Goal: Transaction & Acquisition: Purchase product/service

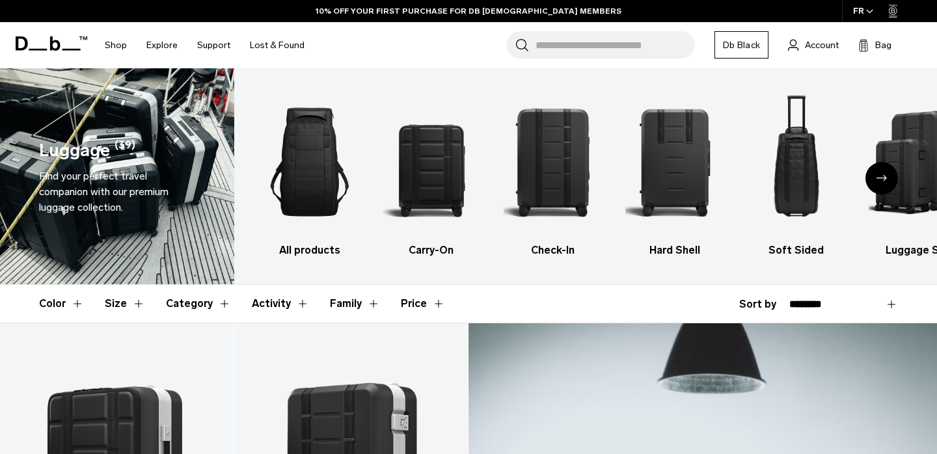
click at [485, 300] on header "Color Size Category Activity Family Price" at bounding box center [468, 304] width 859 height 38
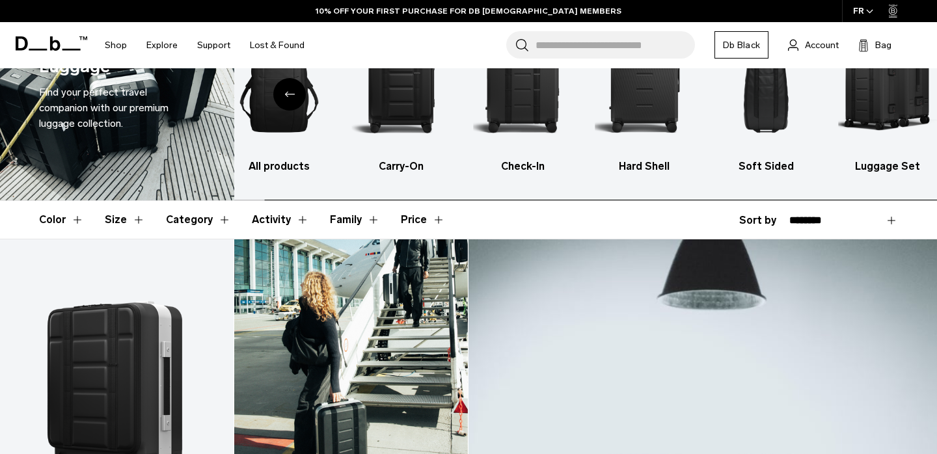
scroll to position [243, 0]
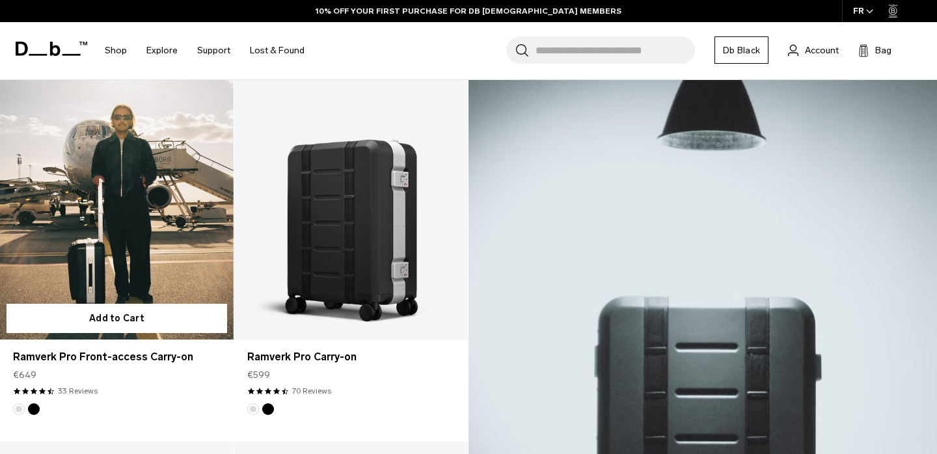
click at [150, 218] on link "Ramverk Pro Front-access Carry-on" at bounding box center [117, 210] width 234 height 260
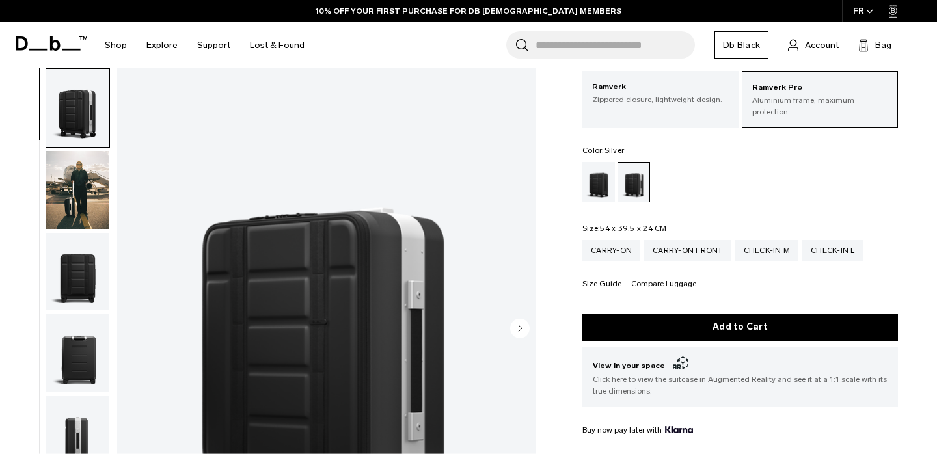
click at [516, 328] on circle "Next slide" at bounding box center [520, 329] width 20 height 20
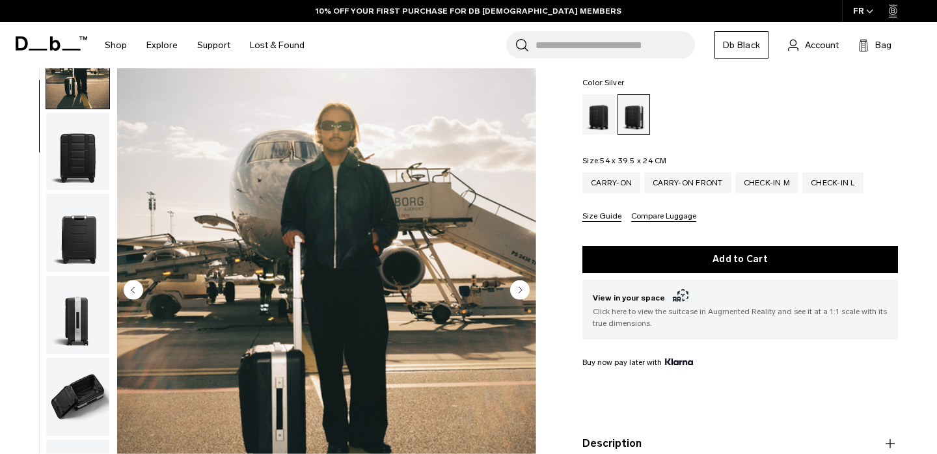
scroll to position [152, 0]
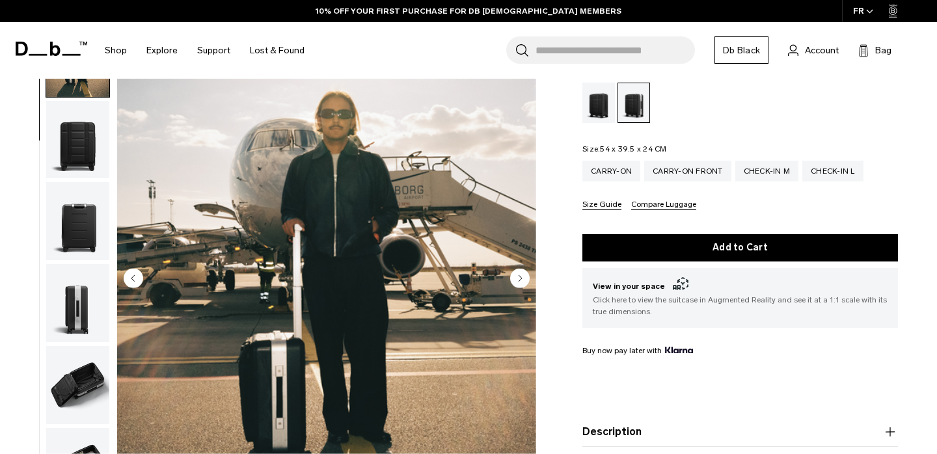
click at [518, 273] on circle "Next slide" at bounding box center [520, 279] width 20 height 20
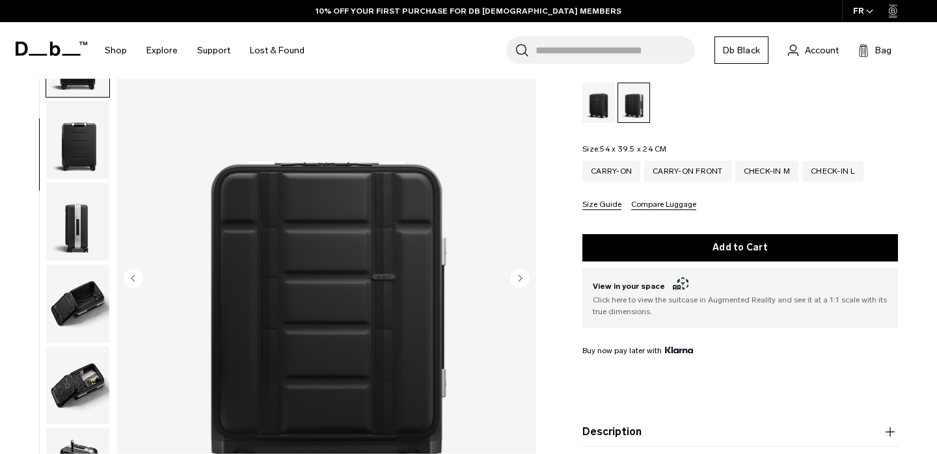
scroll to position [164, 0]
click at [518, 273] on circle "Next slide" at bounding box center [520, 279] width 20 height 20
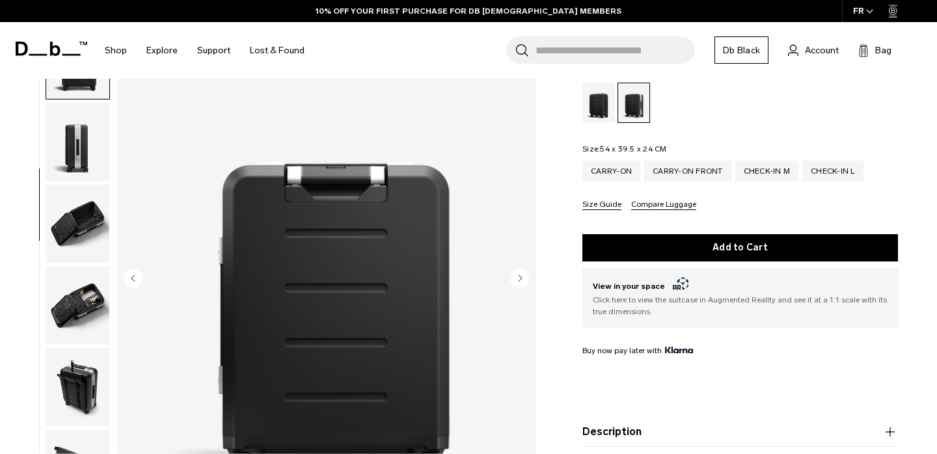
scroll to position [245, 0]
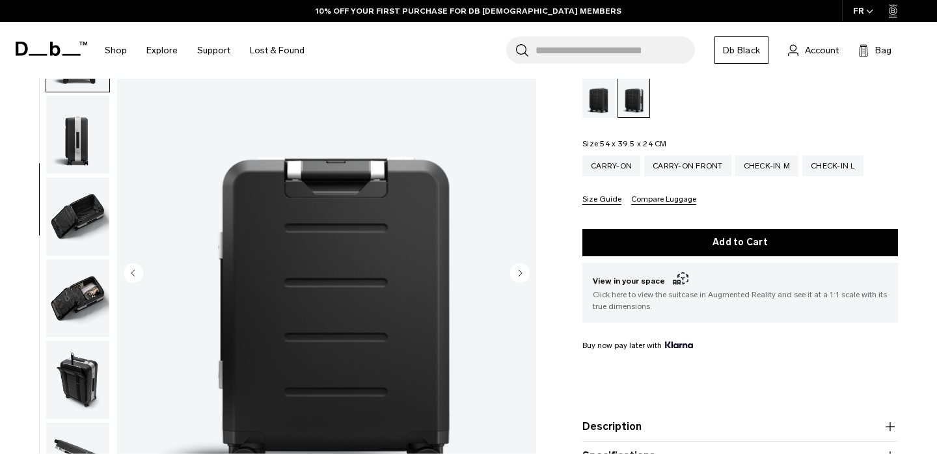
click at [518, 273] on button "Next slide" at bounding box center [520, 274] width 20 height 22
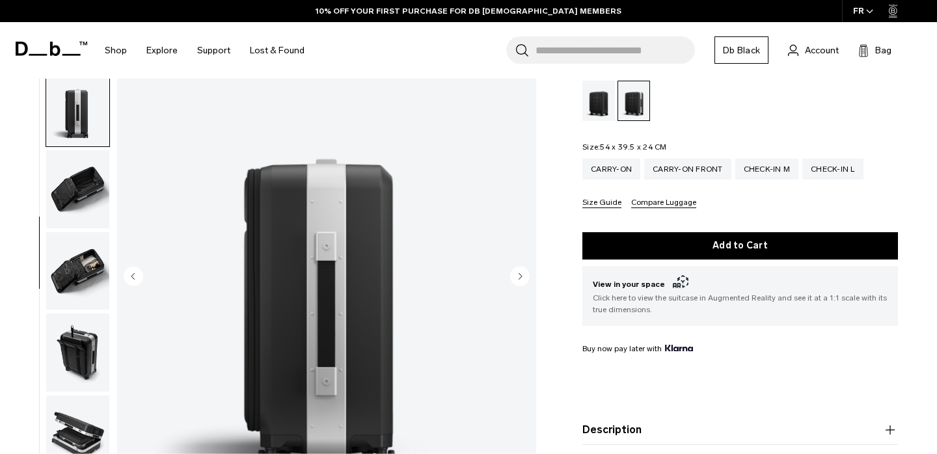
scroll to position [293, 0]
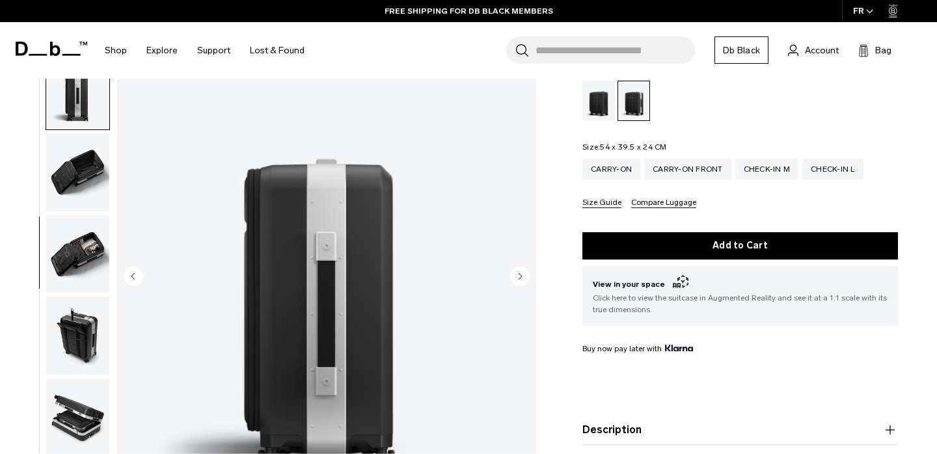
click at [518, 273] on circle "Next slide" at bounding box center [520, 277] width 20 height 20
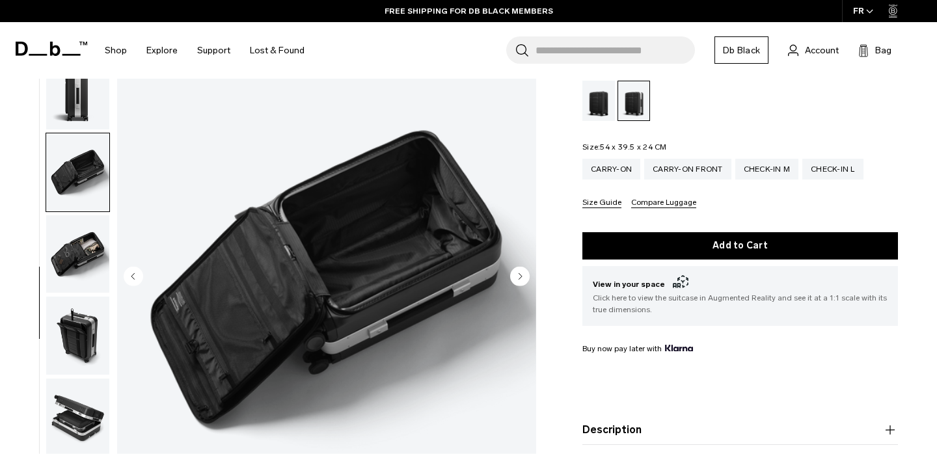
click at [518, 272] on circle "Next slide" at bounding box center [520, 277] width 20 height 20
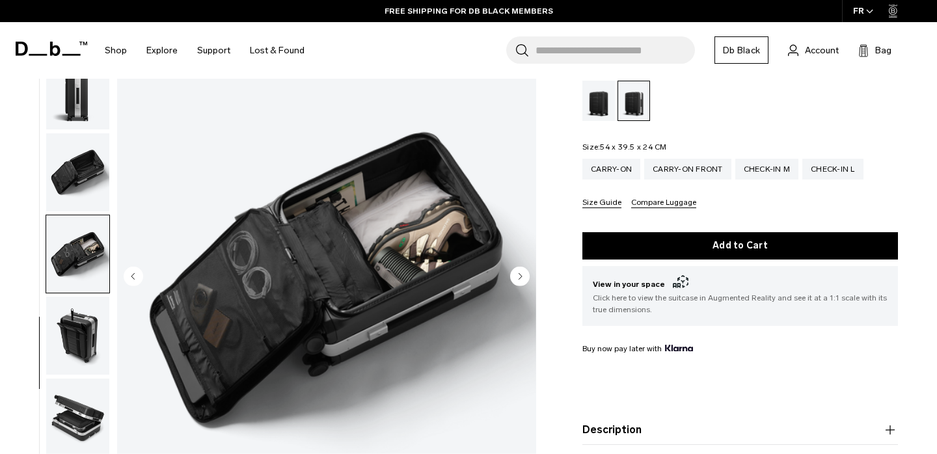
scroll to position [0, 0]
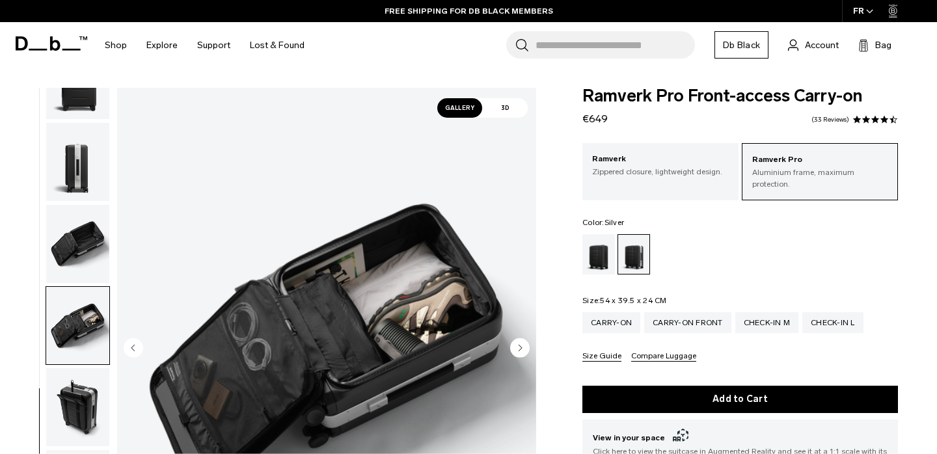
click at [518, 347] on circle "Next slide" at bounding box center [520, 348] width 20 height 20
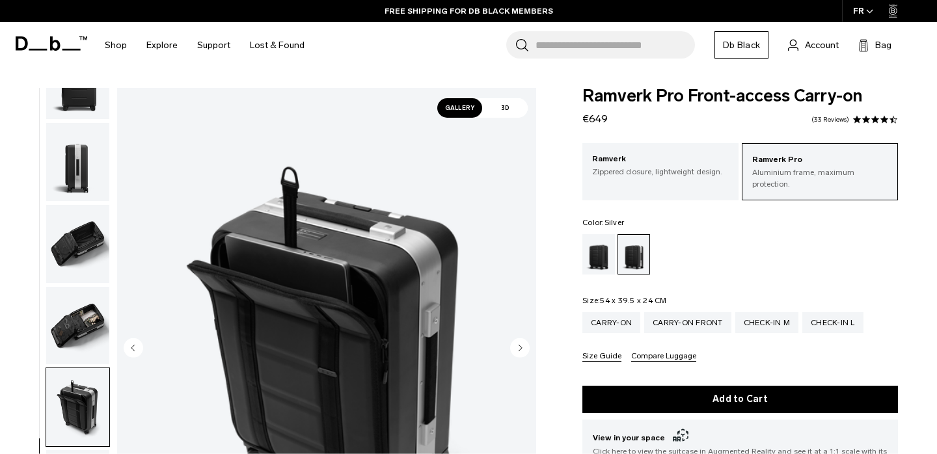
click at [518, 347] on circle "Next slide" at bounding box center [520, 348] width 20 height 20
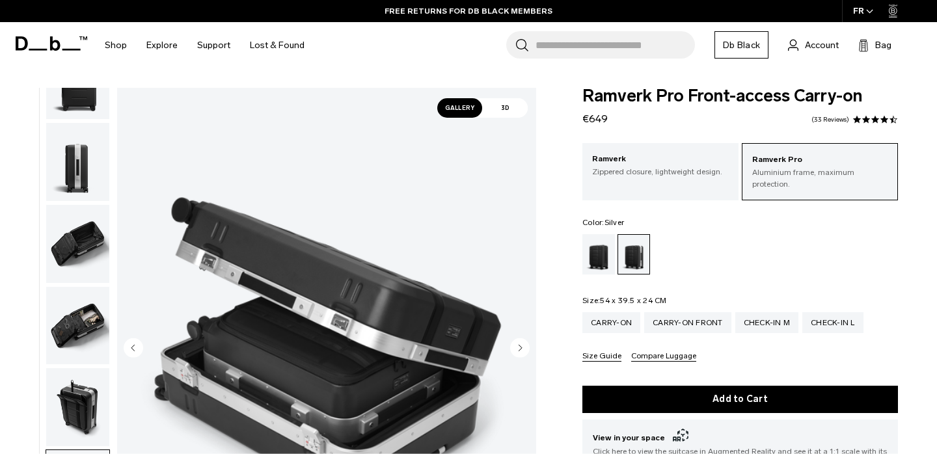
click at [518, 347] on circle "Next slide" at bounding box center [520, 348] width 20 height 20
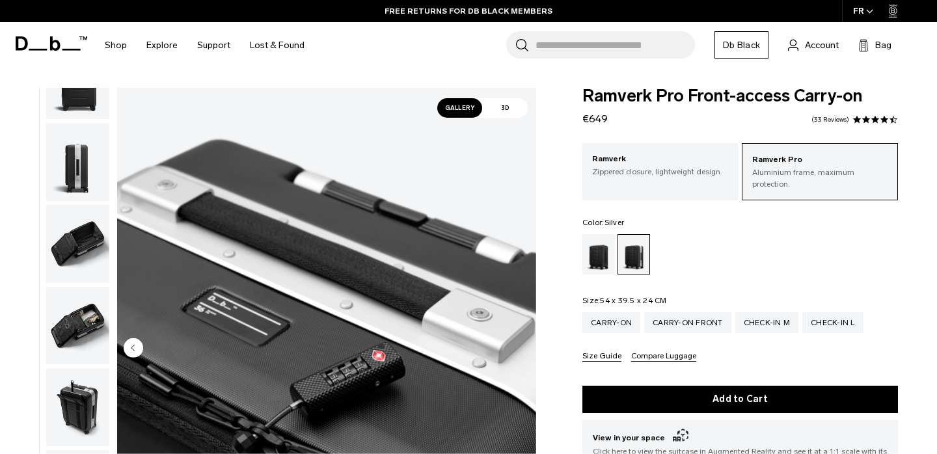
click at [518, 347] on img "10 / 10" at bounding box center [326, 349] width 419 height 523
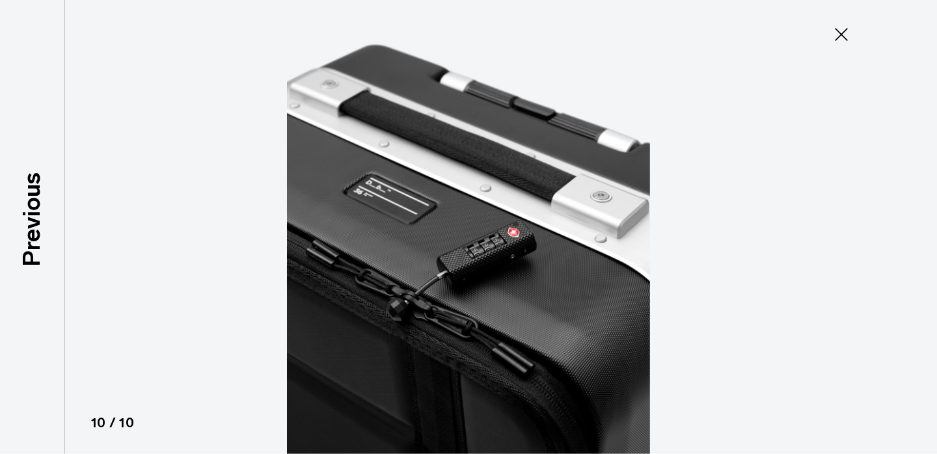
click at [840, 31] on icon at bounding box center [841, 34] width 21 height 21
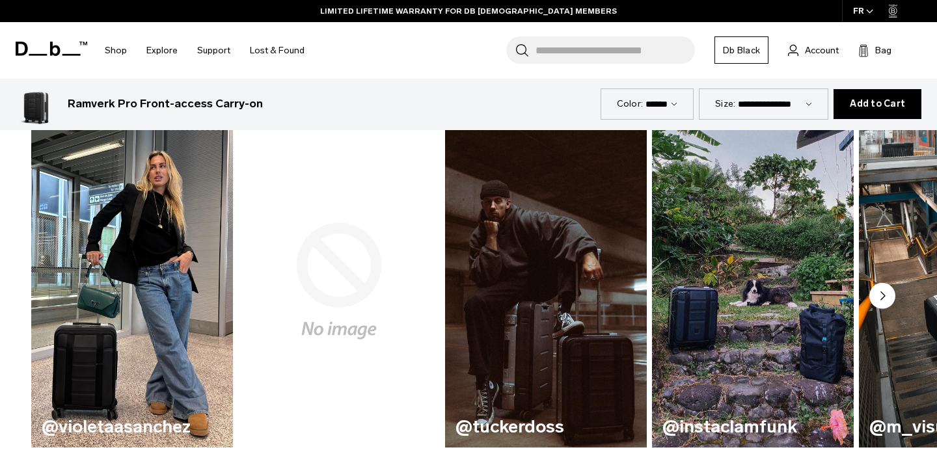
scroll to position [683, 0]
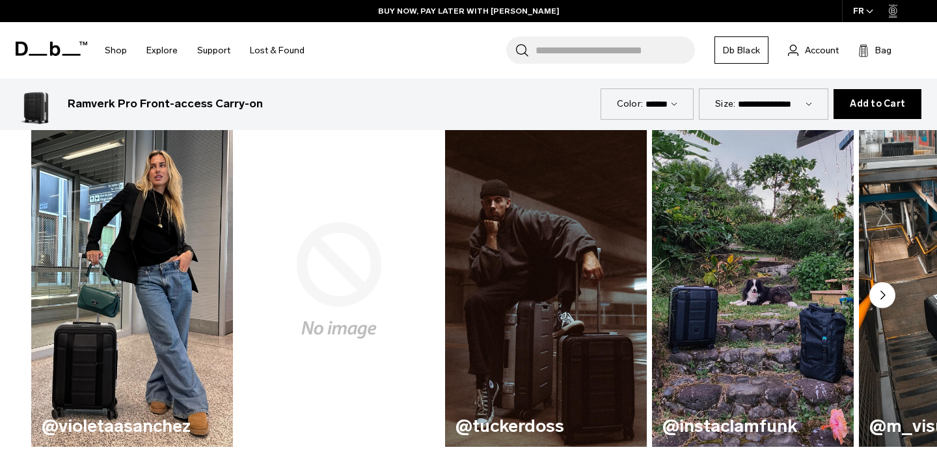
click at [873, 284] on circle "Next slide" at bounding box center [882, 295] width 26 height 26
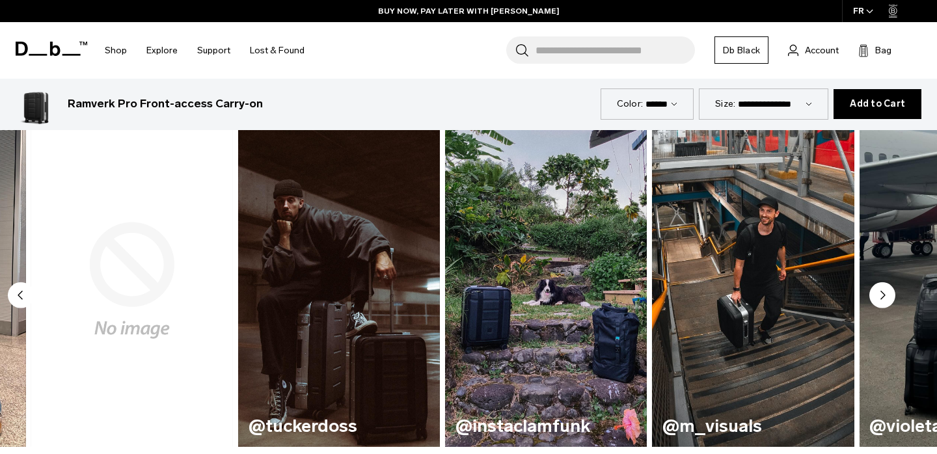
click at [873, 284] on circle "Next slide" at bounding box center [882, 295] width 26 height 26
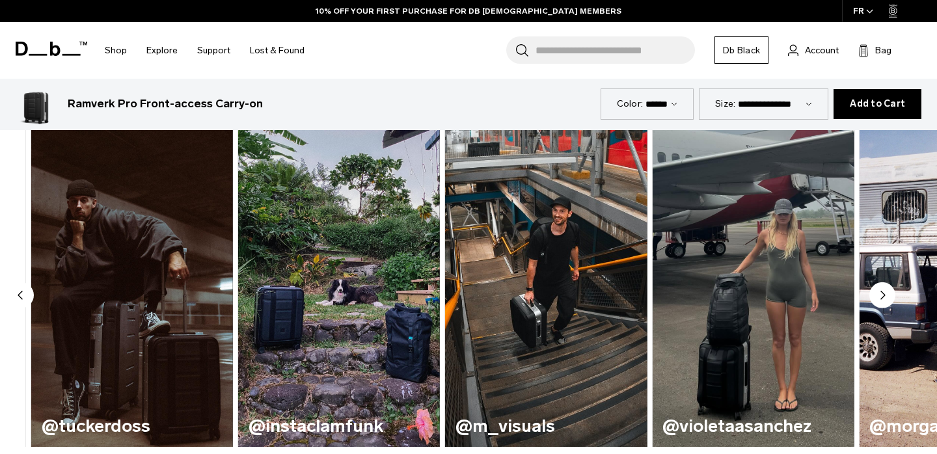
click at [873, 284] on circle "Next slide" at bounding box center [882, 295] width 26 height 26
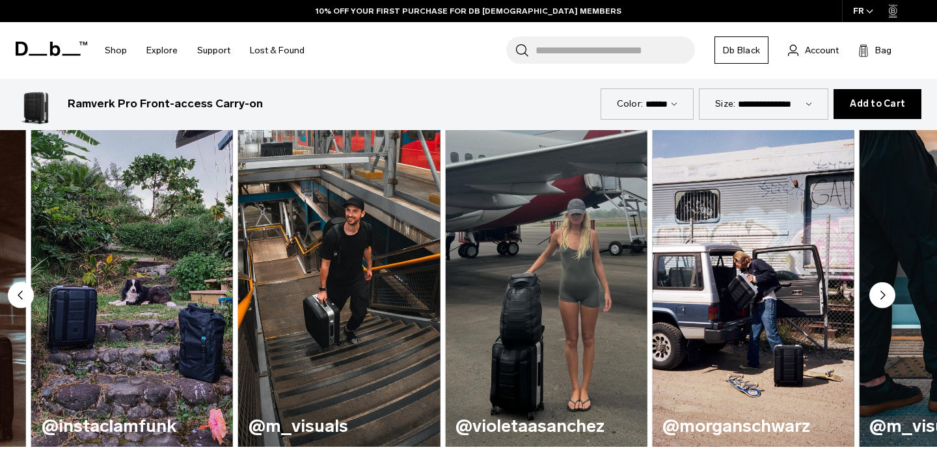
click at [873, 284] on circle "Next slide" at bounding box center [882, 295] width 26 height 26
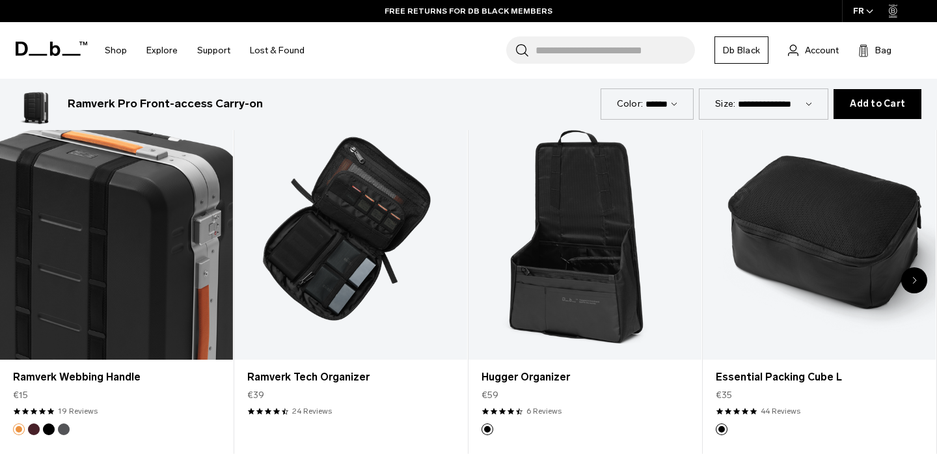
scroll to position [3355, 0]
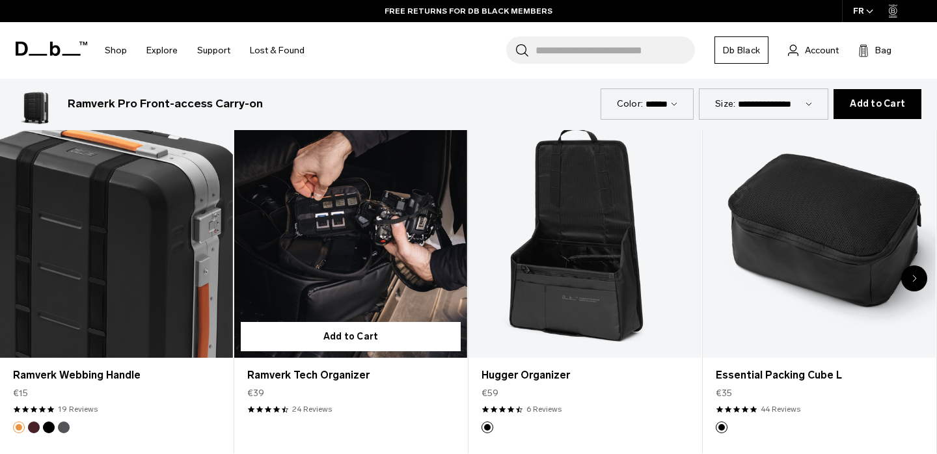
click at [375, 194] on link "Ramverk Tech Organizer" at bounding box center [350, 229] width 233 height 259
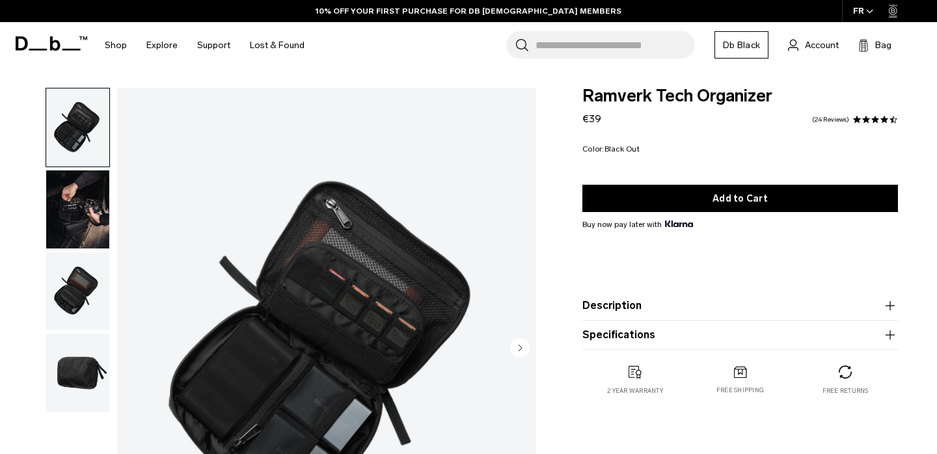
click at [518, 341] on circle "Next slide" at bounding box center [520, 348] width 20 height 20
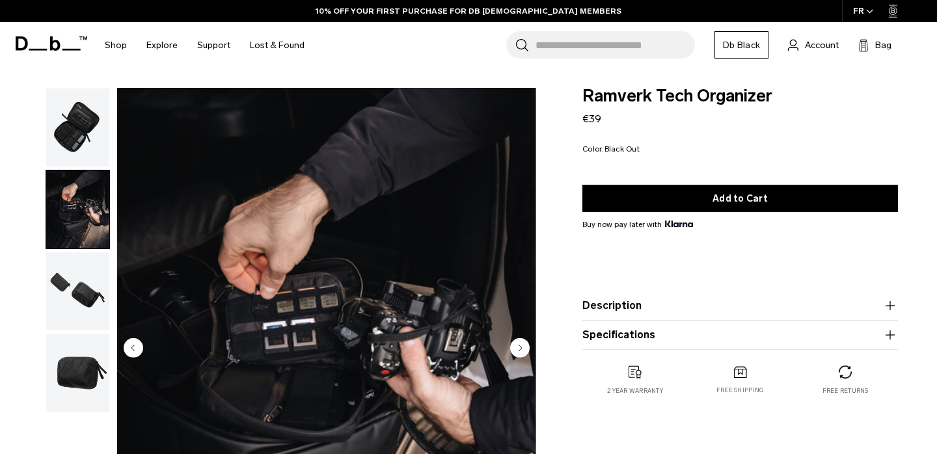
click at [518, 341] on circle "Next slide" at bounding box center [520, 348] width 20 height 20
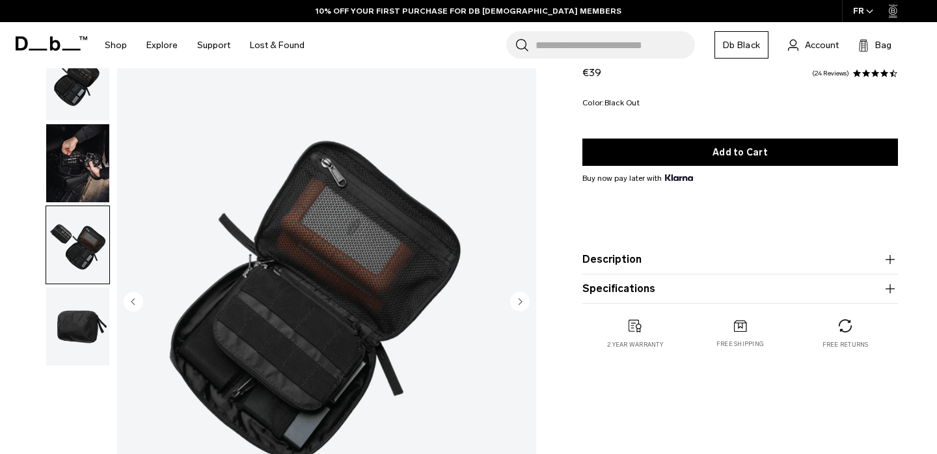
scroll to position [65, 0]
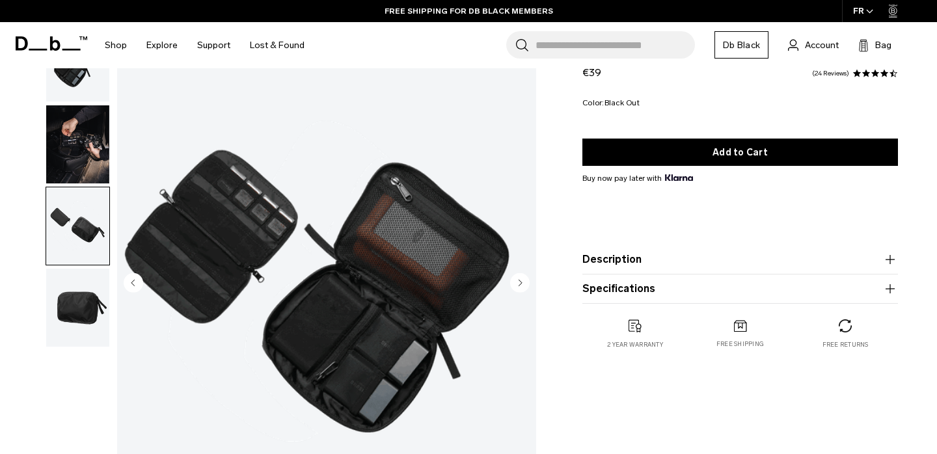
click at [90, 310] on img "button" at bounding box center [77, 308] width 63 height 78
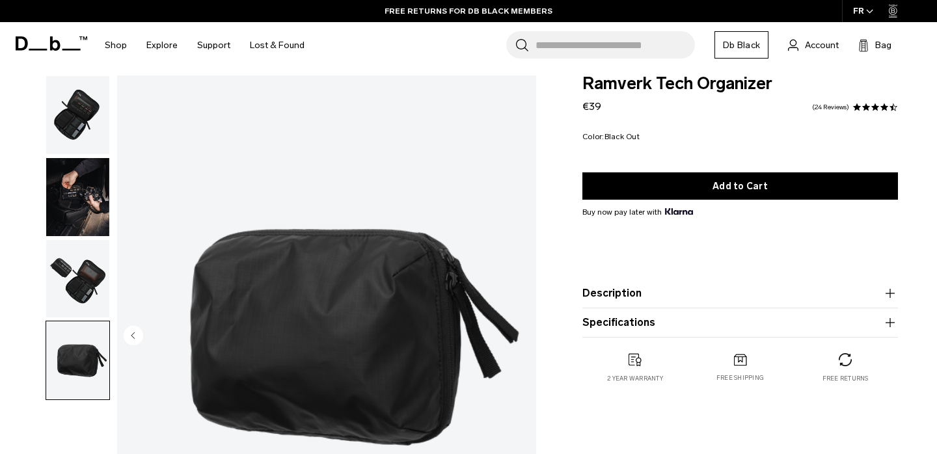
scroll to position [0, 0]
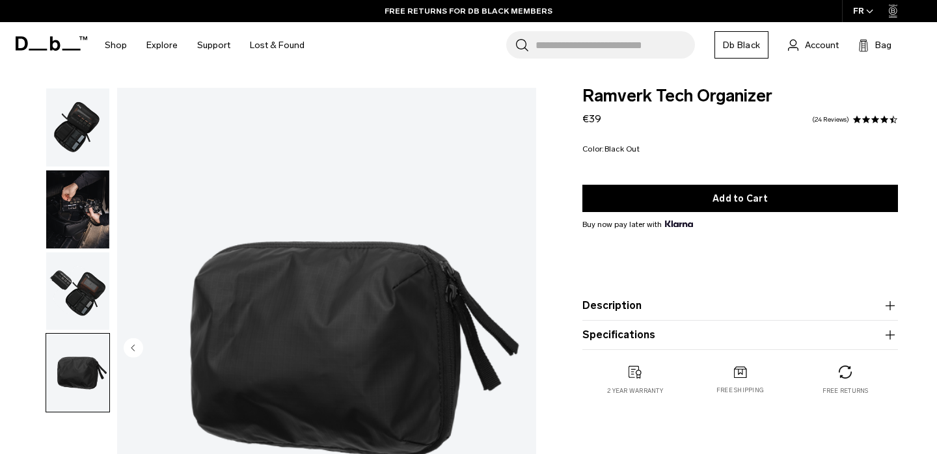
click at [81, 215] on img "button" at bounding box center [77, 209] width 63 height 78
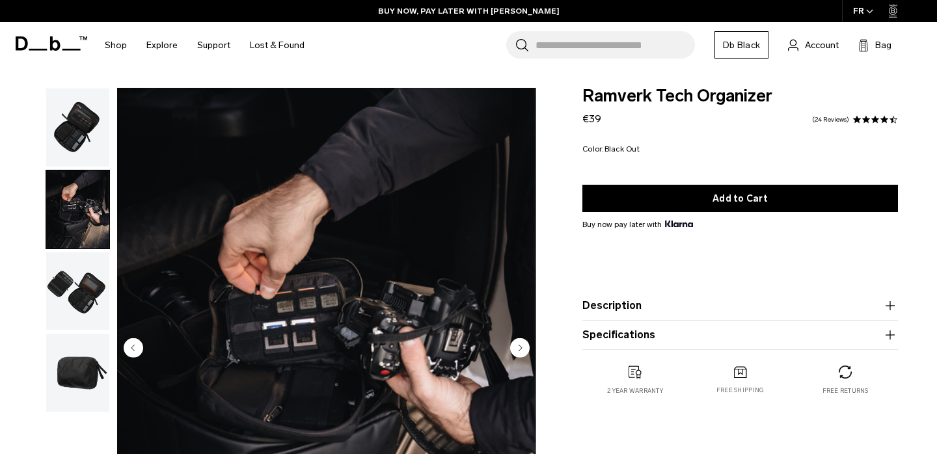
click at [520, 351] on circle "Next slide" at bounding box center [520, 348] width 20 height 20
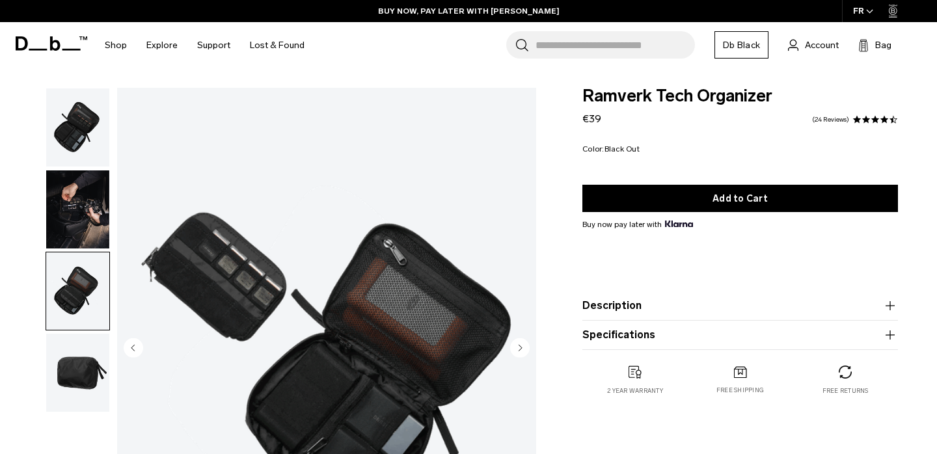
click at [75, 119] on img "button" at bounding box center [77, 127] width 63 height 78
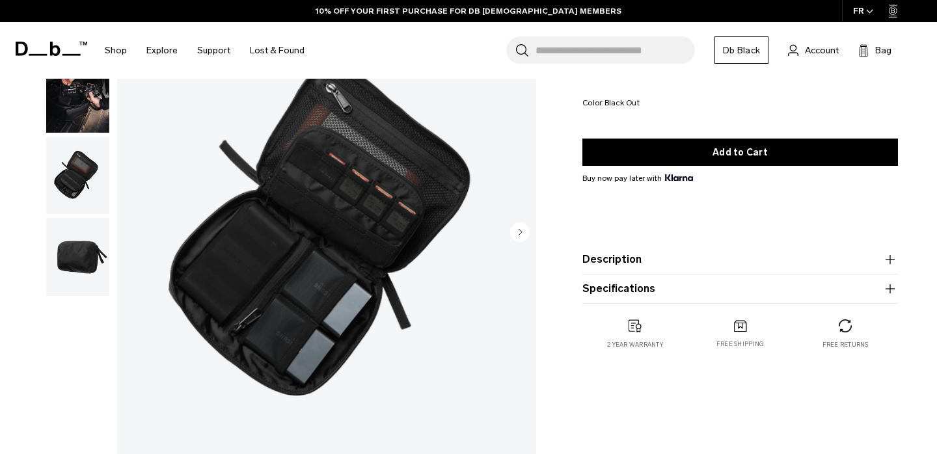
scroll to position [84, 0]
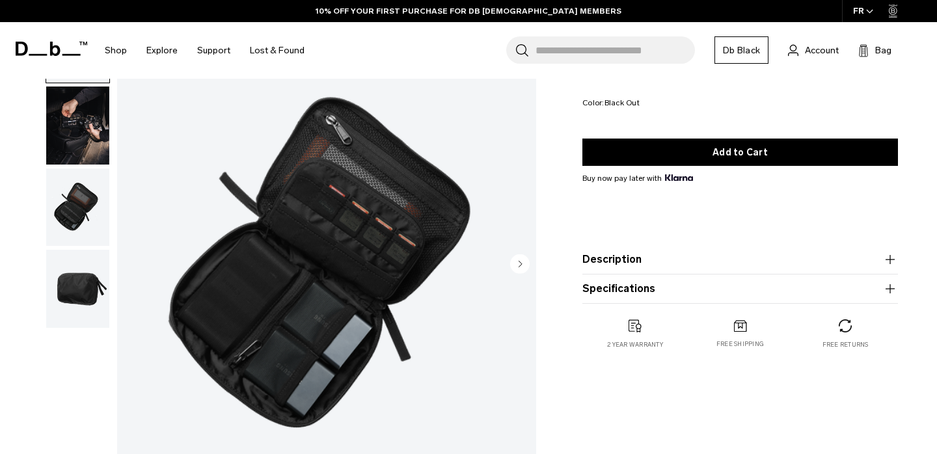
click at [623, 271] on product-accordion "Description Featuring a clam shell opening that gives you access to your SD Car…" at bounding box center [739, 259] width 315 height 29
click at [640, 287] on button "Specifications" at bounding box center [739, 289] width 315 height 16
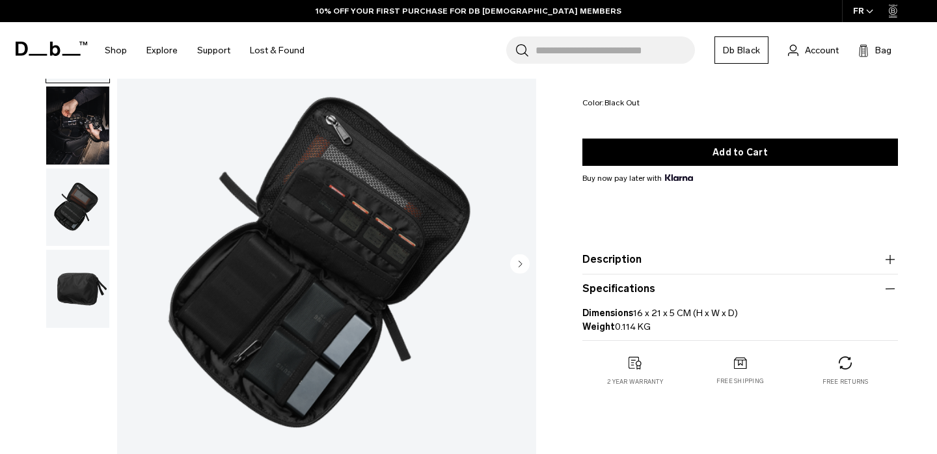
scroll to position [92, 0]
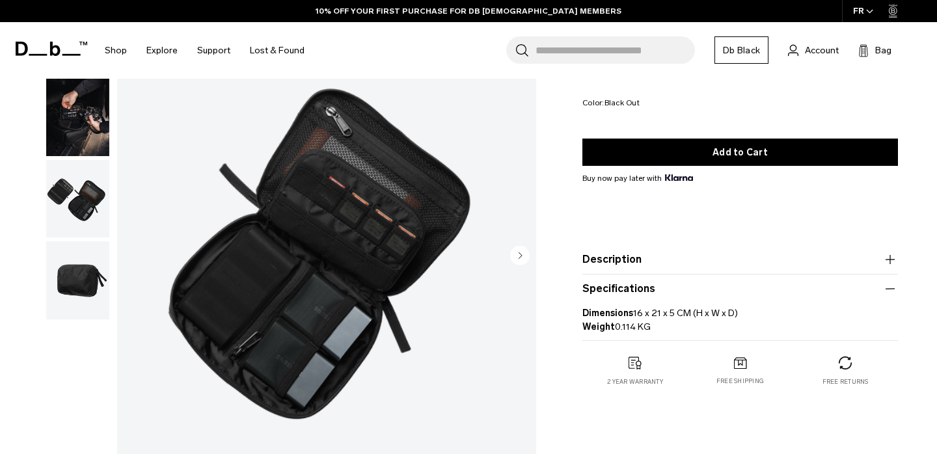
click at [642, 265] on button "Description" at bounding box center [739, 260] width 315 height 16
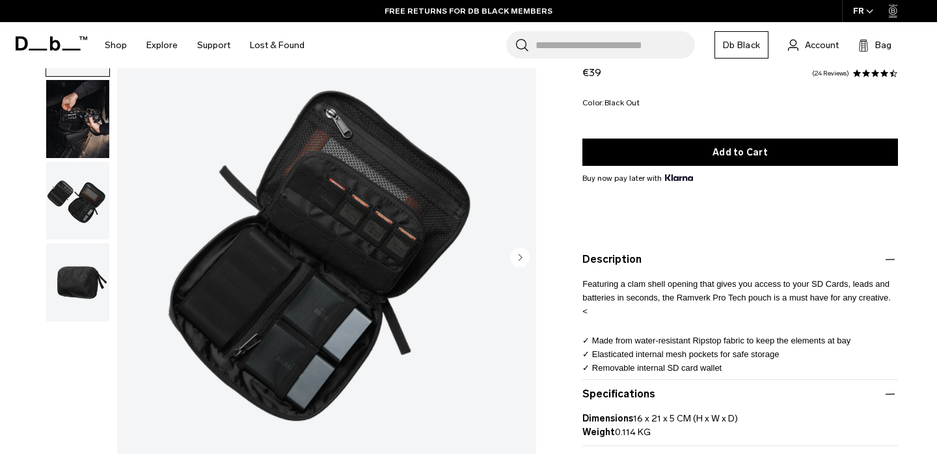
scroll to position [0, 0]
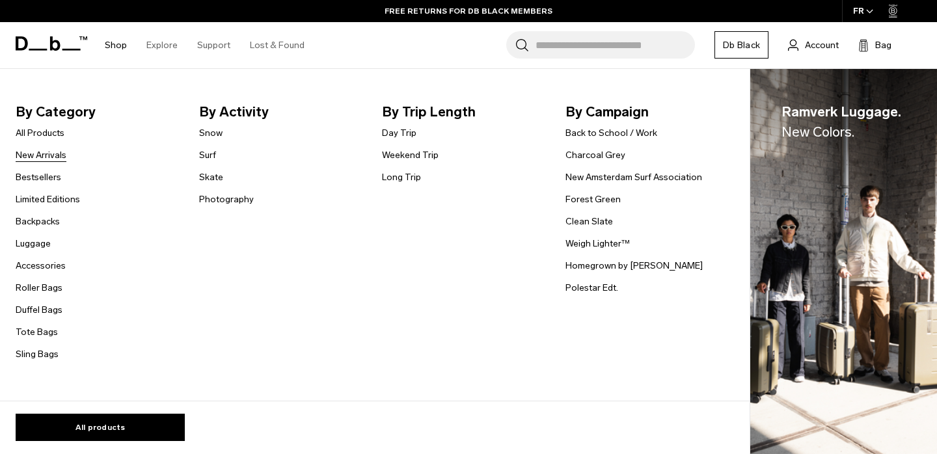
click at [53, 156] on link "New Arrivals" at bounding box center [41, 155] width 51 height 14
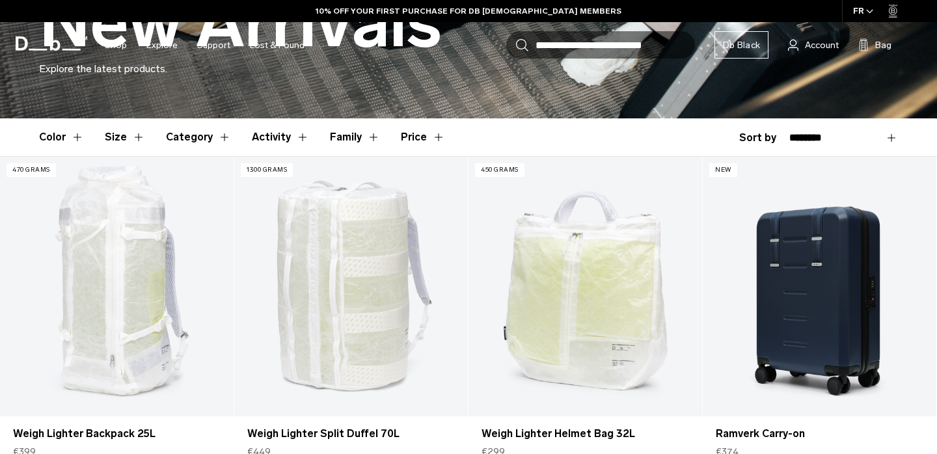
scroll to position [375, 0]
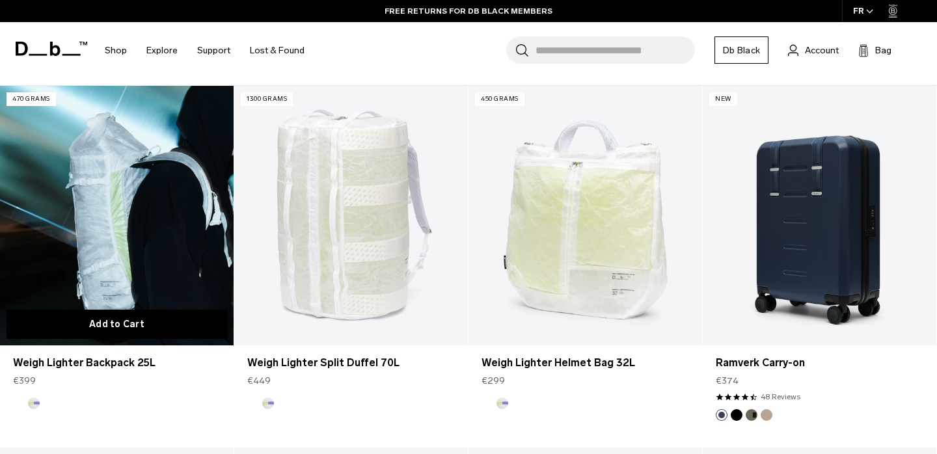
click at [133, 319] on button "Add to Cart" at bounding box center [117, 324] width 220 height 29
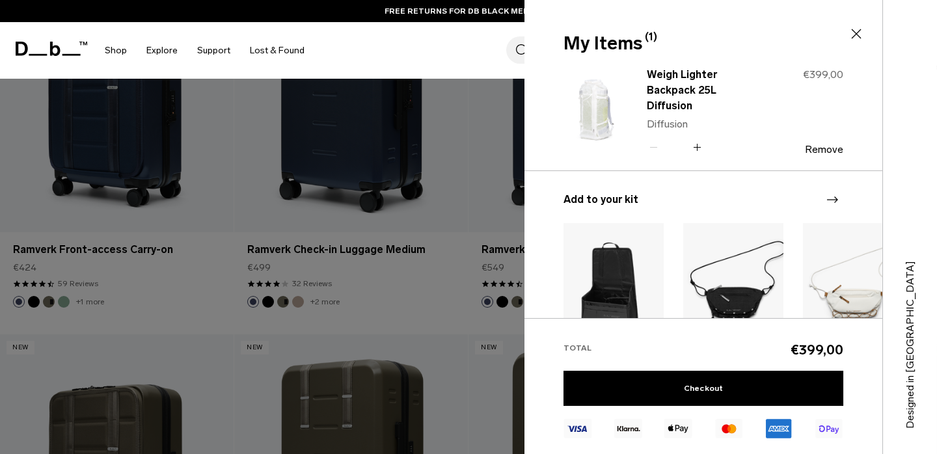
scroll to position [901, 0]
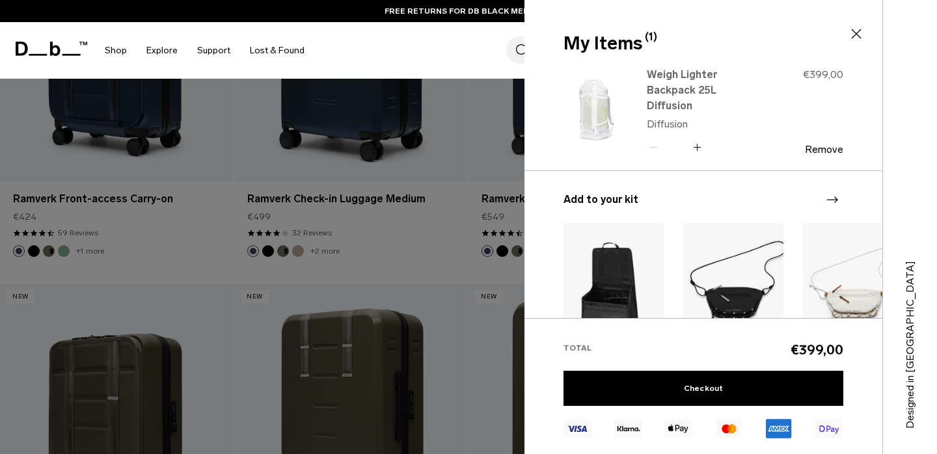
click at [689, 83] on link "Weigh Lighter Backpack 25L Diffusion" at bounding box center [704, 90] width 114 height 47
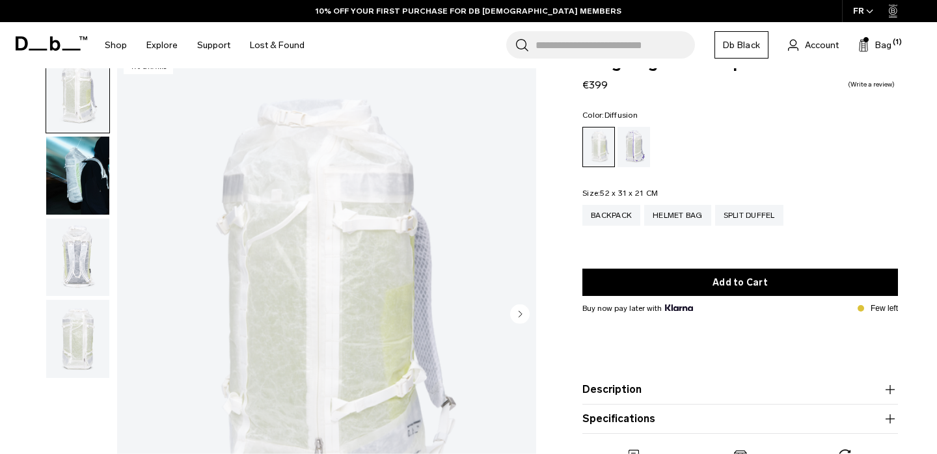
scroll to position [34, 0]
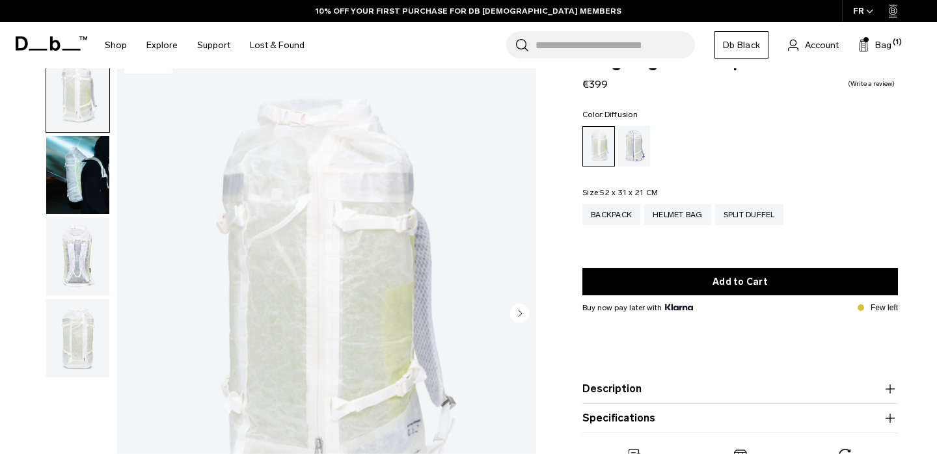
click at [518, 314] on circle "Next slide" at bounding box center [520, 314] width 20 height 20
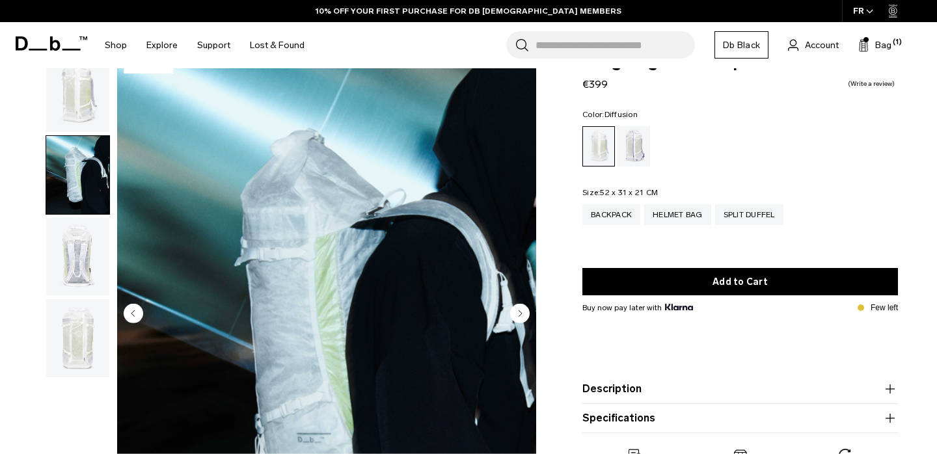
click at [518, 314] on circle "Next slide" at bounding box center [520, 314] width 20 height 20
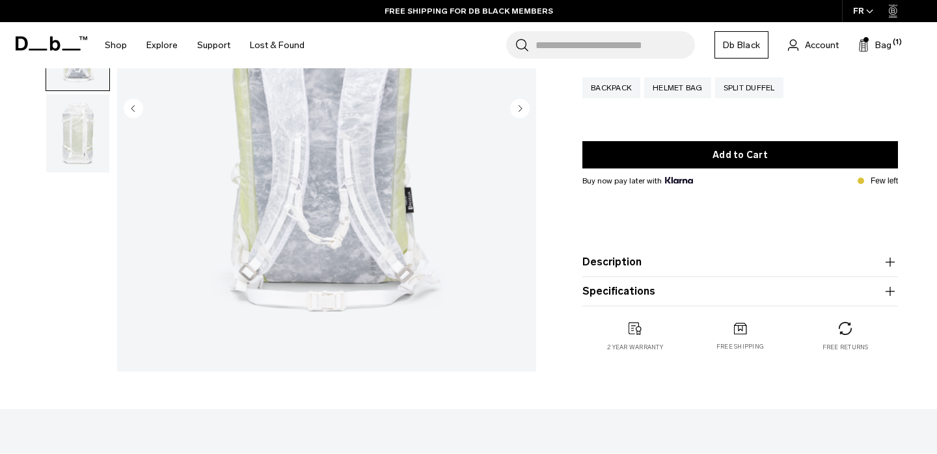
scroll to position [273, 0]
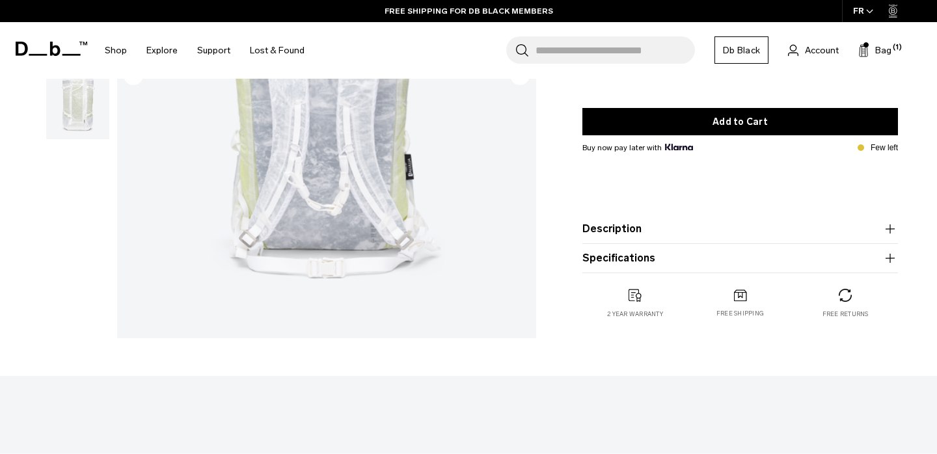
click at [666, 262] on button "Specifications" at bounding box center [739, 258] width 315 height 16
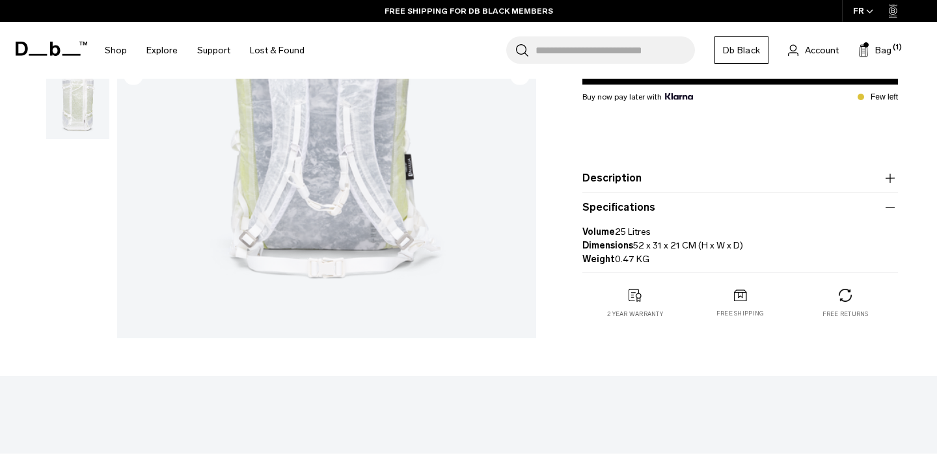
click at [646, 184] on button "Description" at bounding box center [739, 178] width 315 height 16
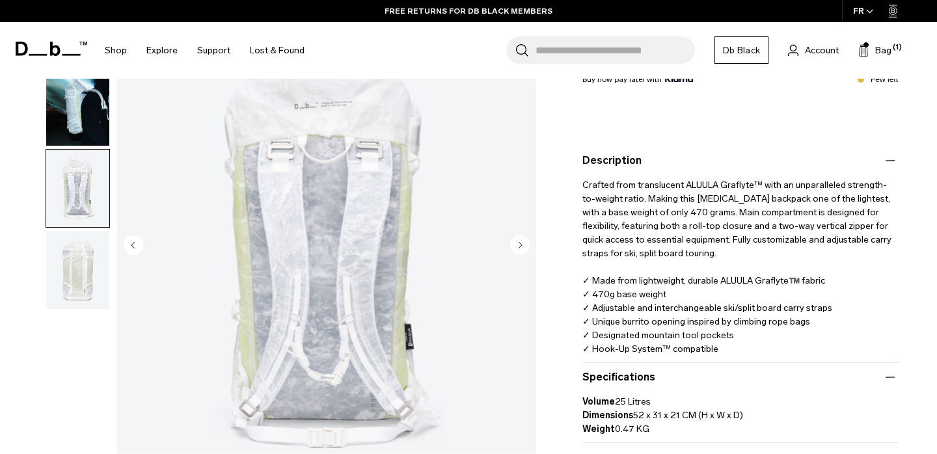
scroll to position [261, 0]
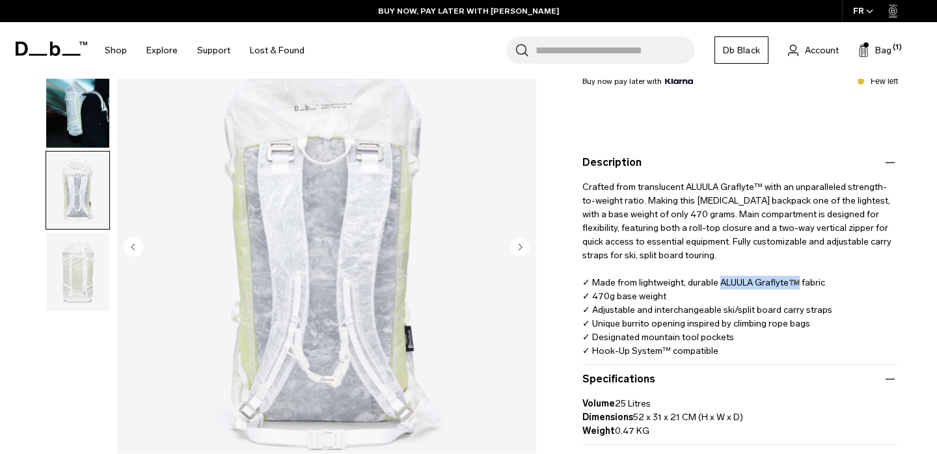
drag, startPoint x: 719, startPoint y: 285, endPoint x: 794, endPoint y: 280, distance: 75.6
click at [794, 280] on p "Crafted from translucent ALUULA Graflyte™ with an unparalleled strength-to-weig…" at bounding box center [739, 263] width 315 height 187
copy p "ALUULA Graflyte™️"
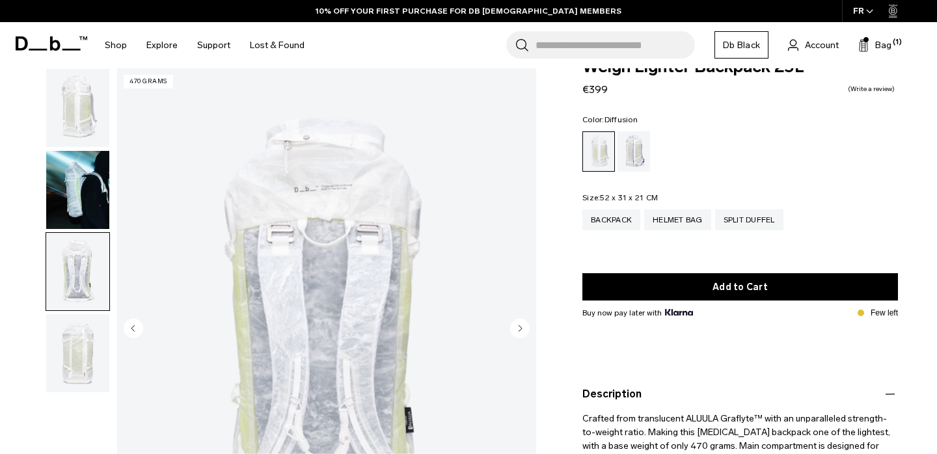
scroll to position [0, 0]
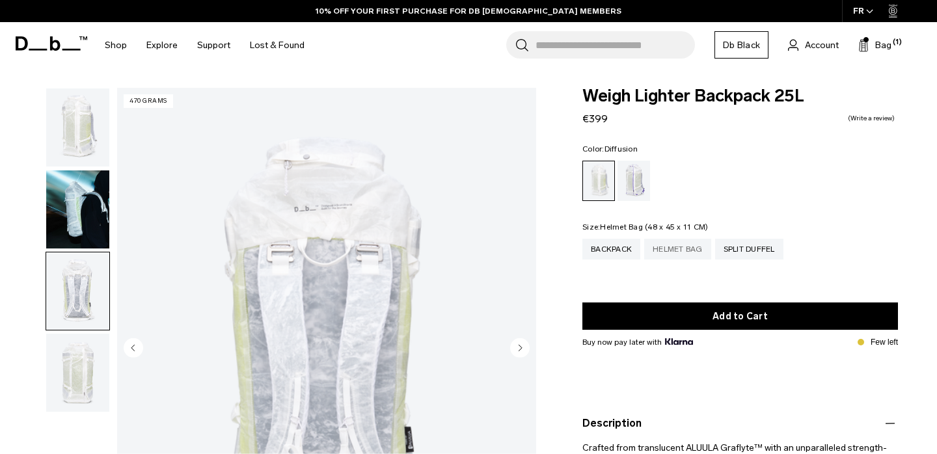
click at [676, 255] on div "Helmet Bag" at bounding box center [677, 249] width 67 height 21
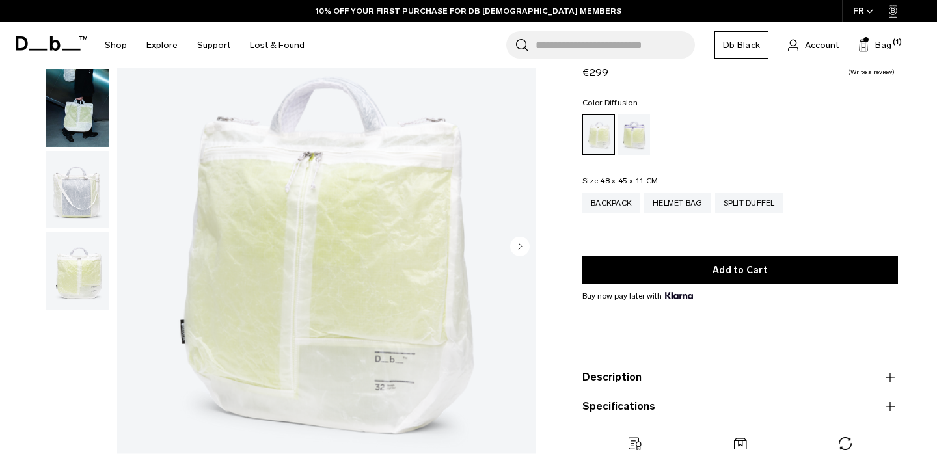
click at [637, 135] on div "Aurora" at bounding box center [633, 134] width 33 height 40
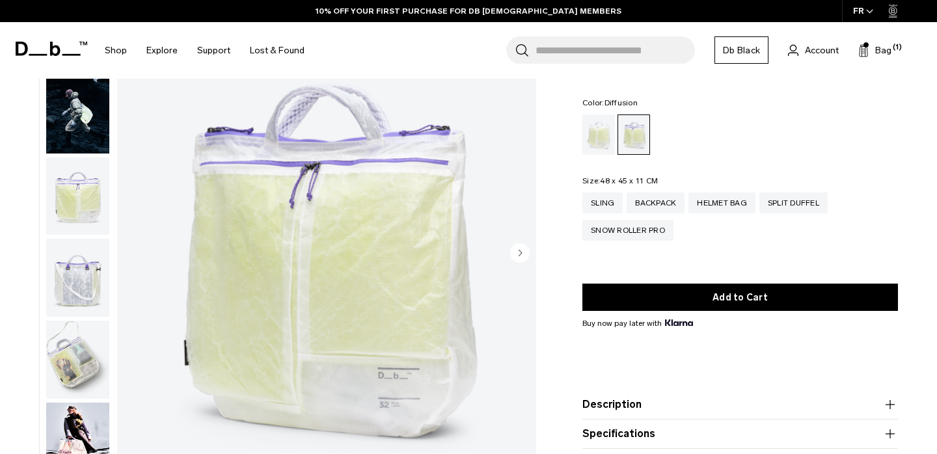
click at [602, 136] on div "Diffusion" at bounding box center [598, 134] width 33 height 40
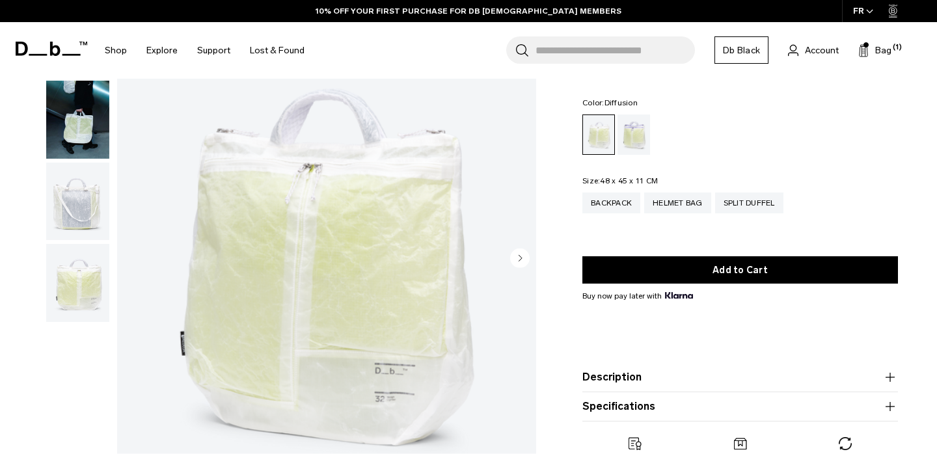
click at [79, 198] on img "button" at bounding box center [77, 202] width 63 height 78
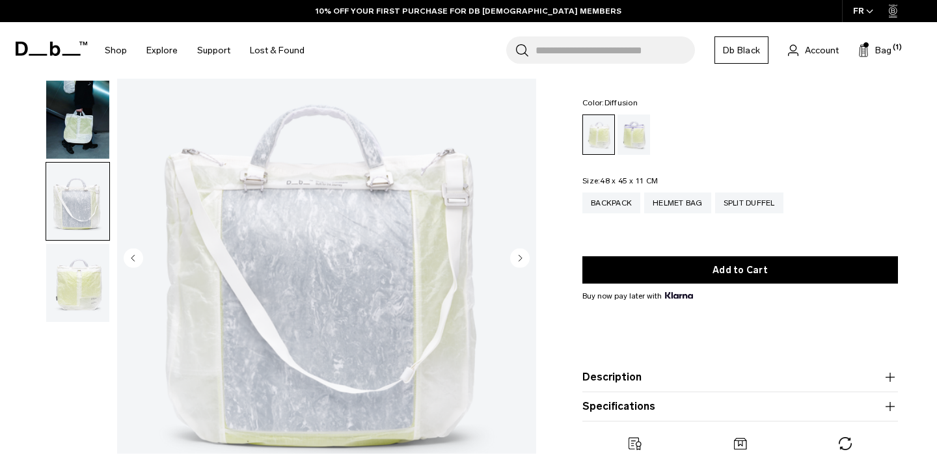
click at [79, 279] on img "button" at bounding box center [77, 283] width 63 height 78
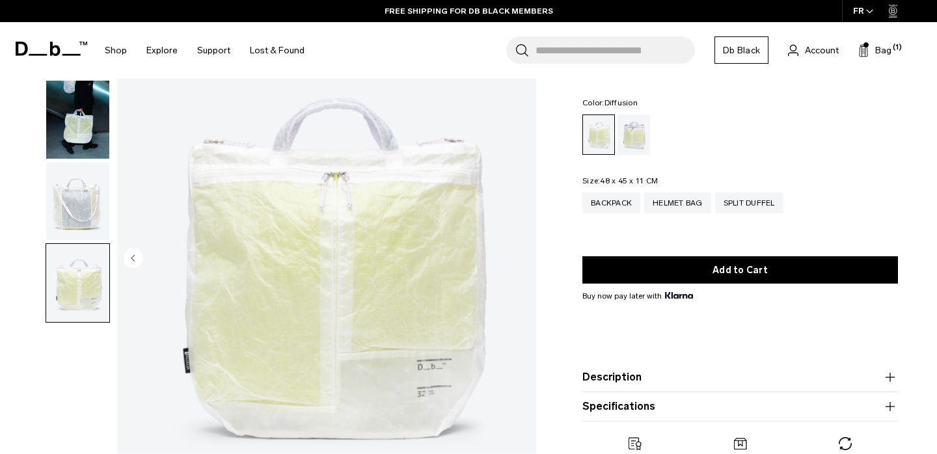
scroll to position [96, 0]
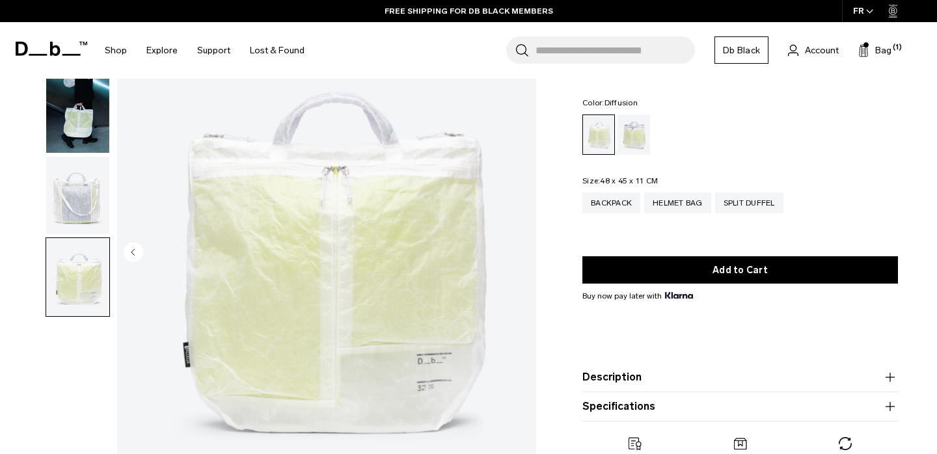
click at [84, 197] on img "button" at bounding box center [77, 196] width 63 height 78
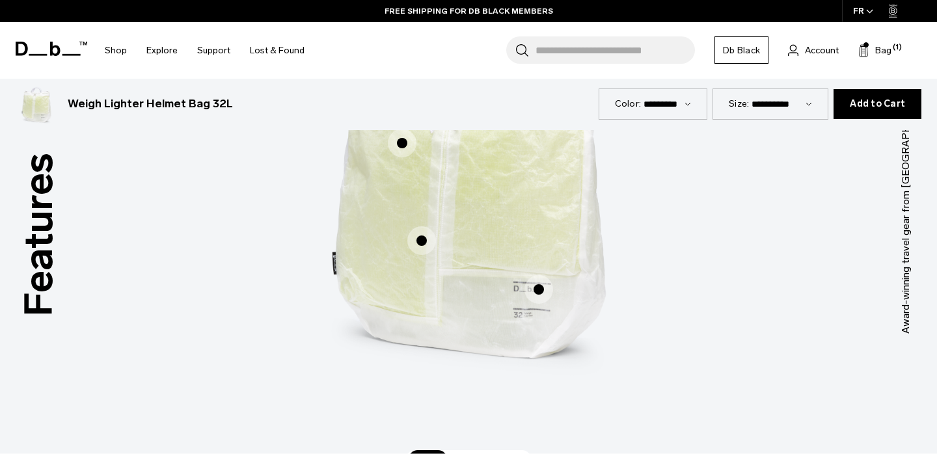
scroll to position [623, 0]
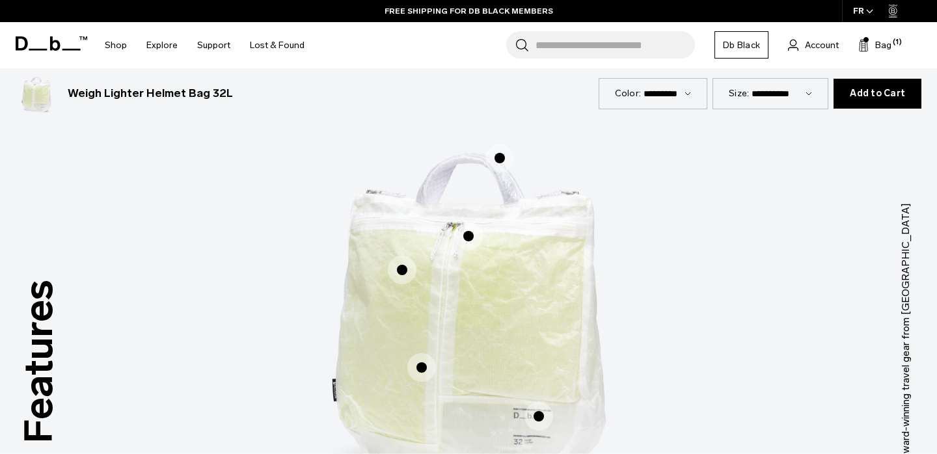
drag, startPoint x: 468, startPoint y: 236, endPoint x: 386, endPoint y: 260, distance: 84.8
click at [386, 260] on div "Front zip pockets Front zip pockets Opposing zips on main compartment Opposing …" at bounding box center [468, 312] width 390 height 488
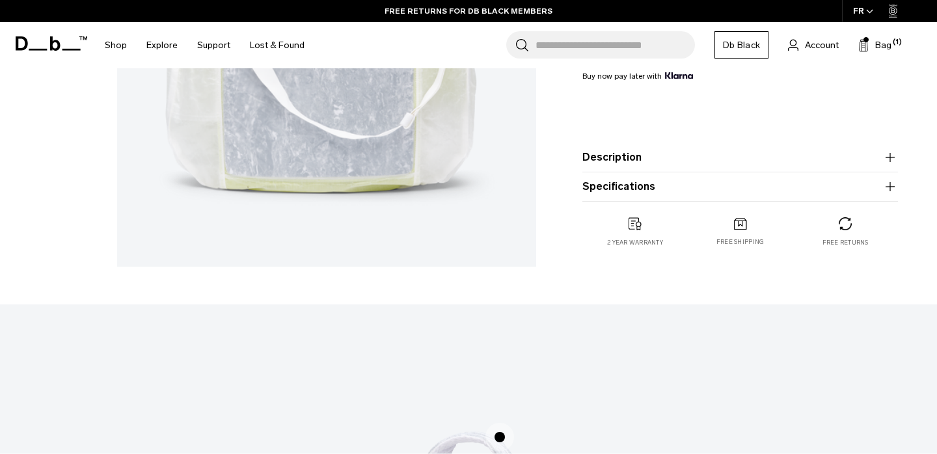
scroll to position [0, 0]
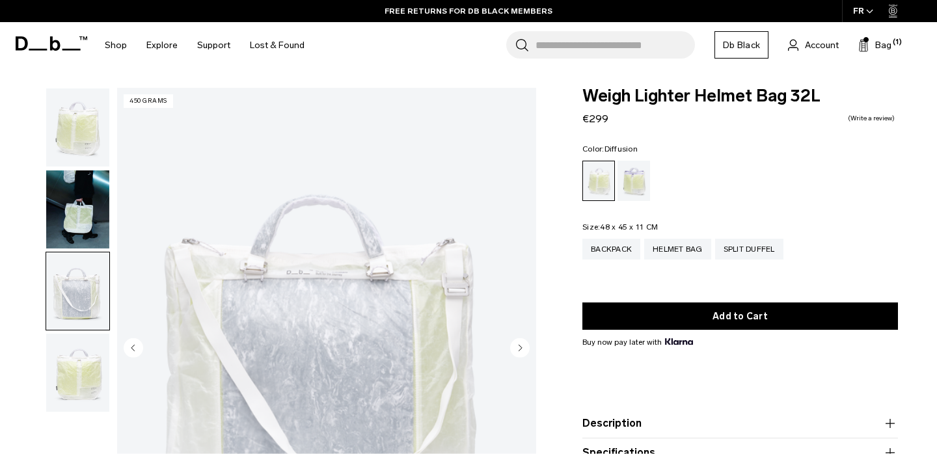
click at [514, 347] on circle "Next slide" at bounding box center [520, 348] width 20 height 20
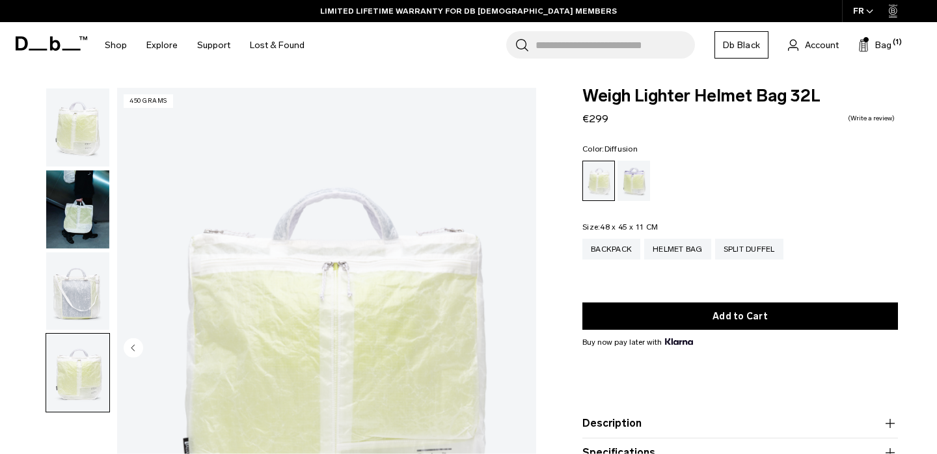
click at [514, 347] on img "4 / 4" at bounding box center [326, 349] width 419 height 523
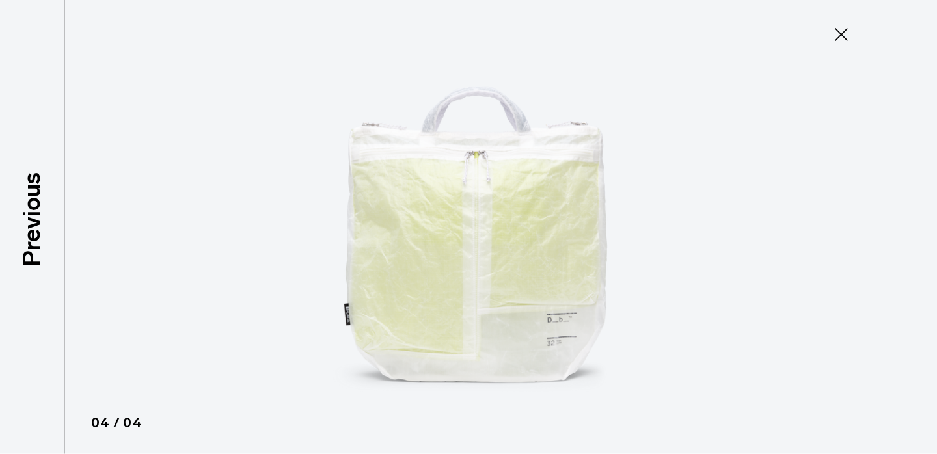
click at [843, 34] on icon at bounding box center [841, 34] width 21 height 21
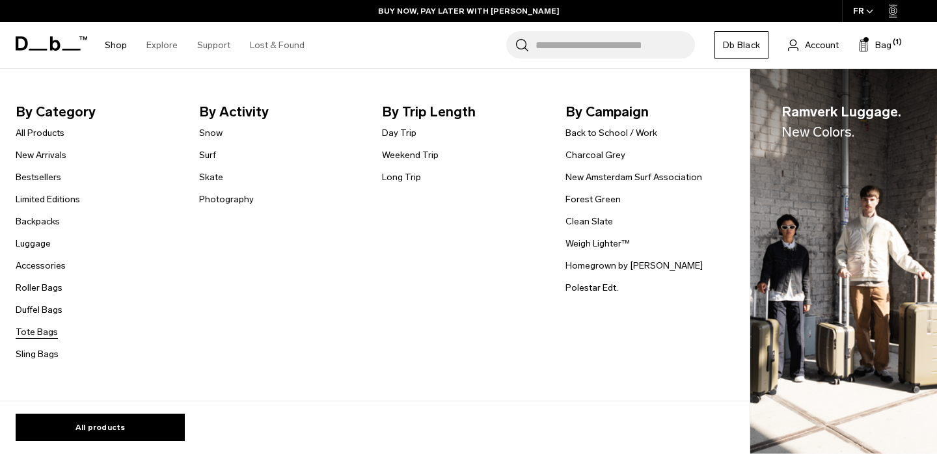
click at [40, 330] on link "Tote Bags" at bounding box center [37, 332] width 42 height 14
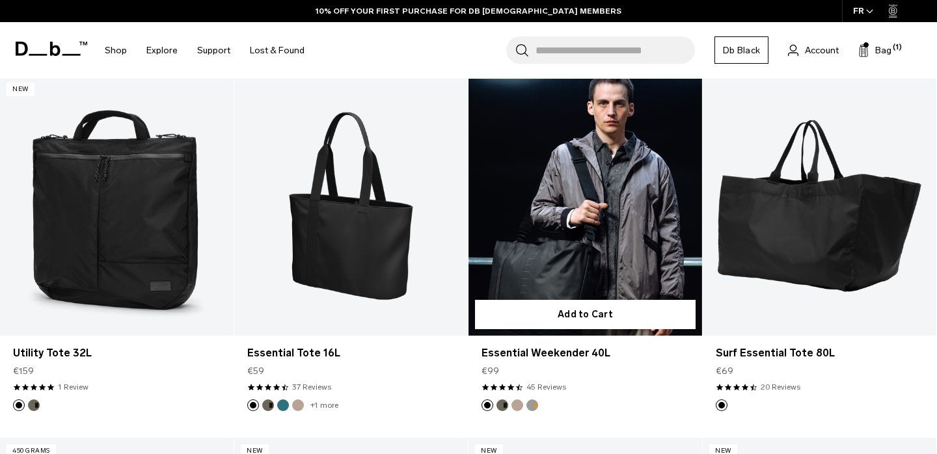
scroll to position [259, 0]
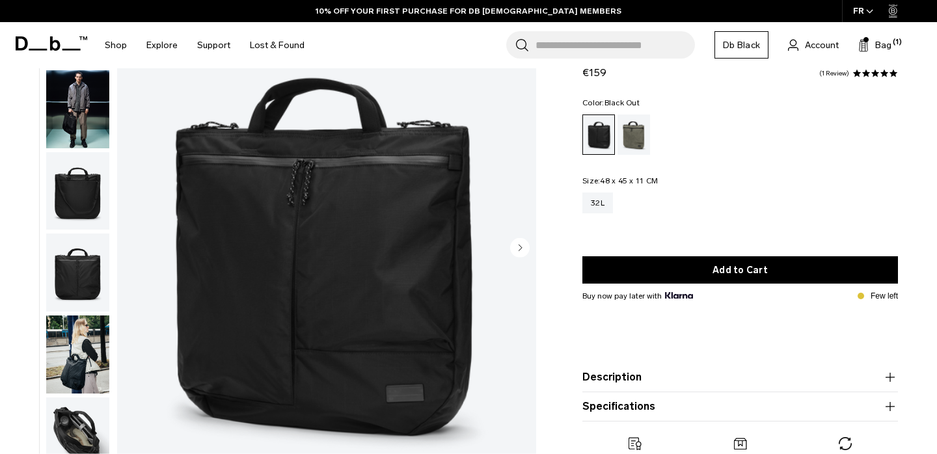
scroll to position [104, 0]
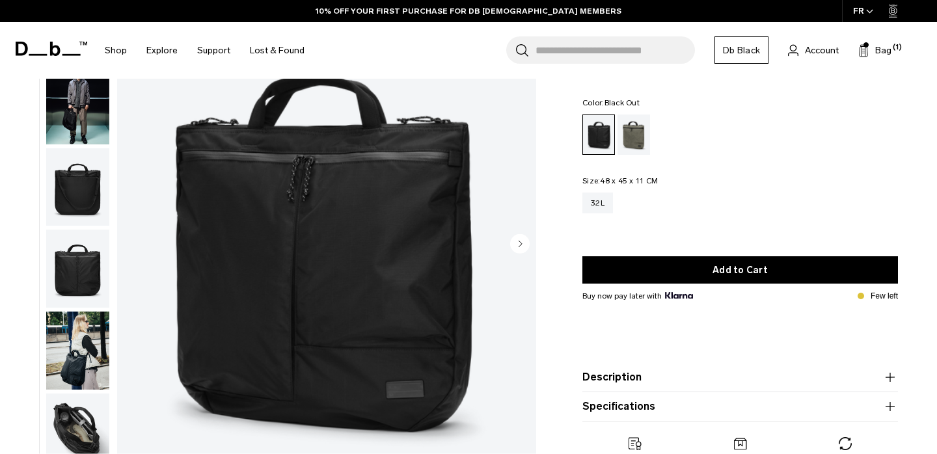
click at [522, 242] on circle "Next slide" at bounding box center [520, 244] width 20 height 20
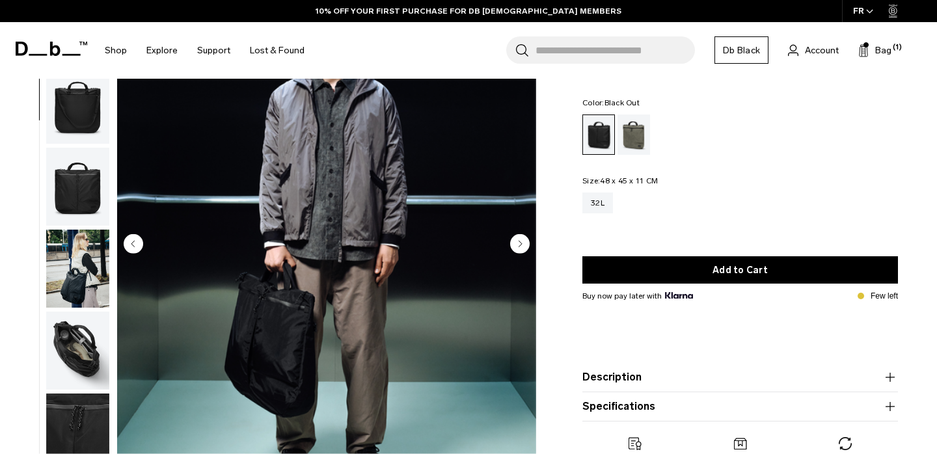
click at [522, 242] on circle "Next slide" at bounding box center [520, 244] width 20 height 20
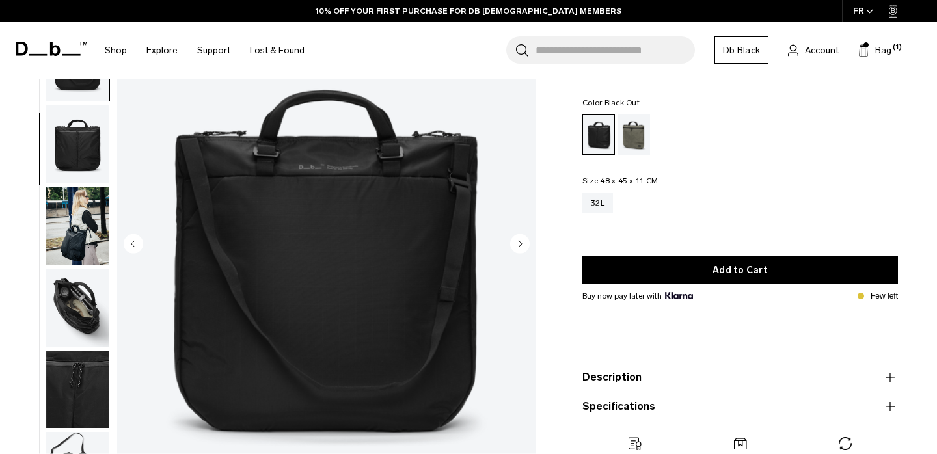
scroll to position [129, 0]
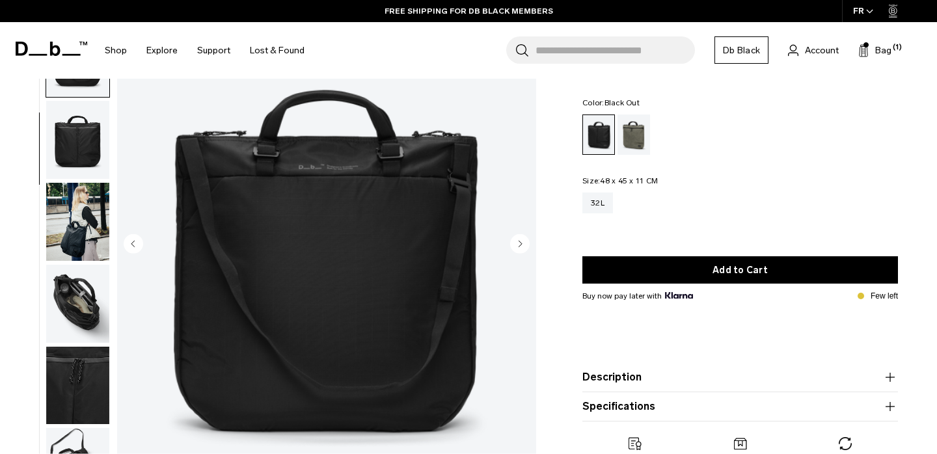
click at [522, 242] on circle "Next slide" at bounding box center [520, 244] width 20 height 20
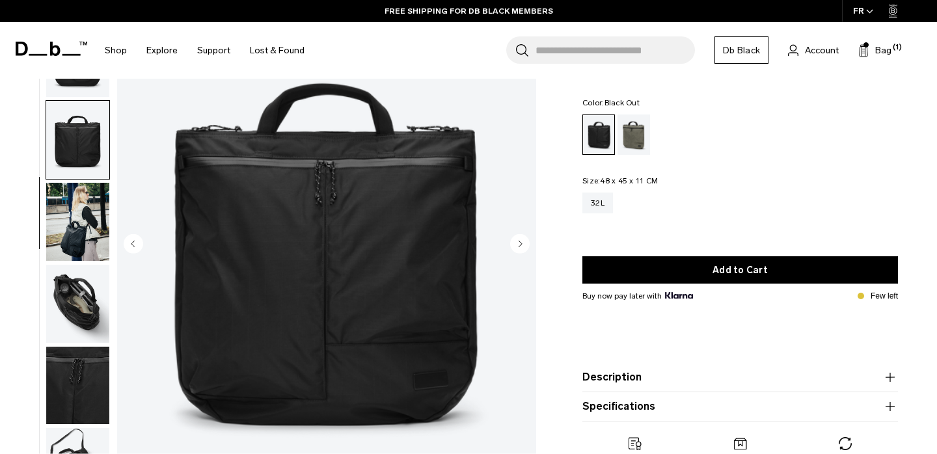
click at [522, 242] on circle "Next slide" at bounding box center [520, 244] width 20 height 20
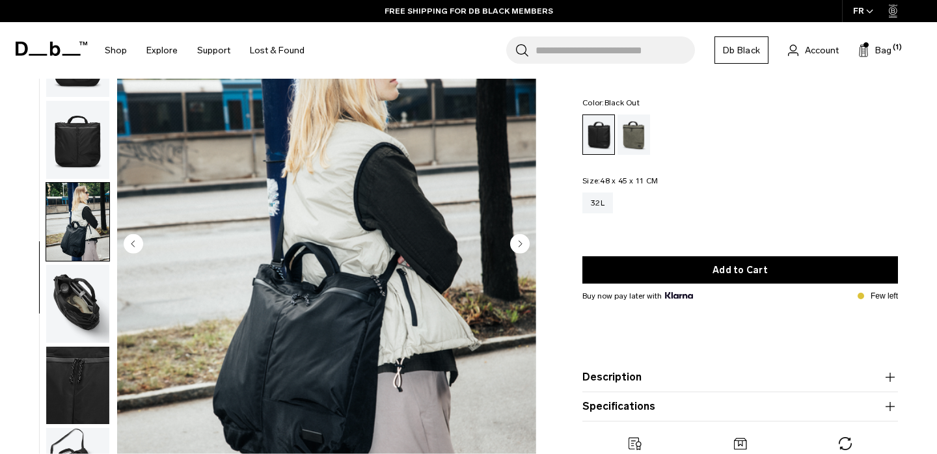
click at [522, 242] on circle "Next slide" at bounding box center [520, 244] width 20 height 20
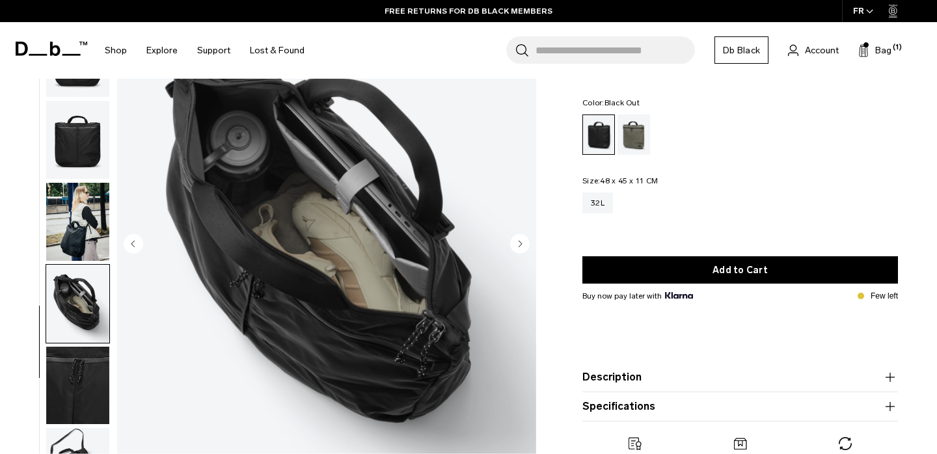
click at [522, 242] on circle "Next slide" at bounding box center [520, 244] width 20 height 20
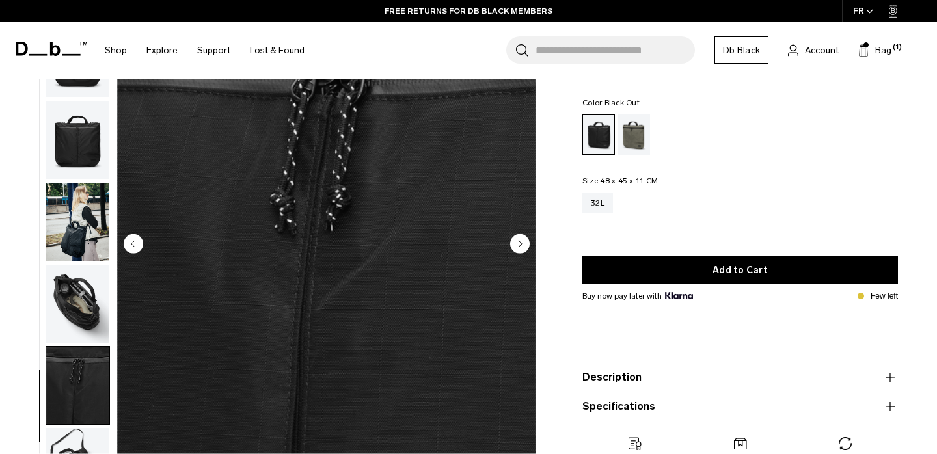
click at [522, 242] on circle "Next slide" at bounding box center [520, 244] width 20 height 20
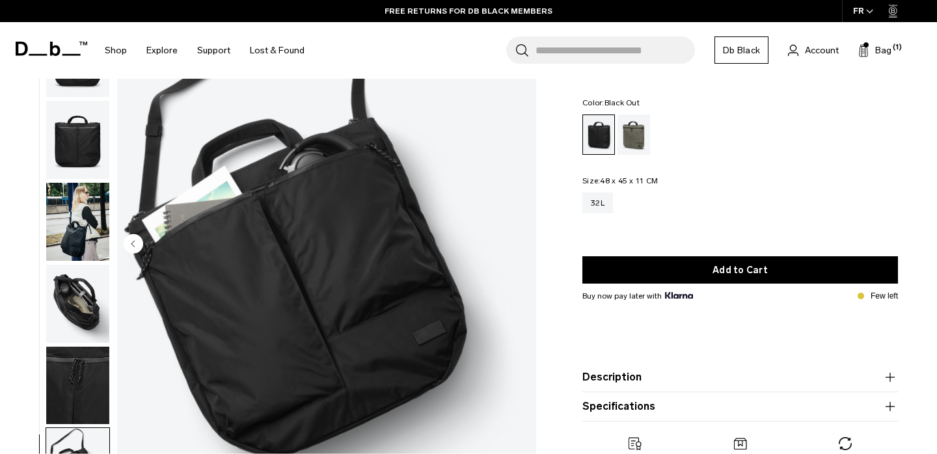
click at [522, 242] on img "8 / 8" at bounding box center [326, 245] width 419 height 523
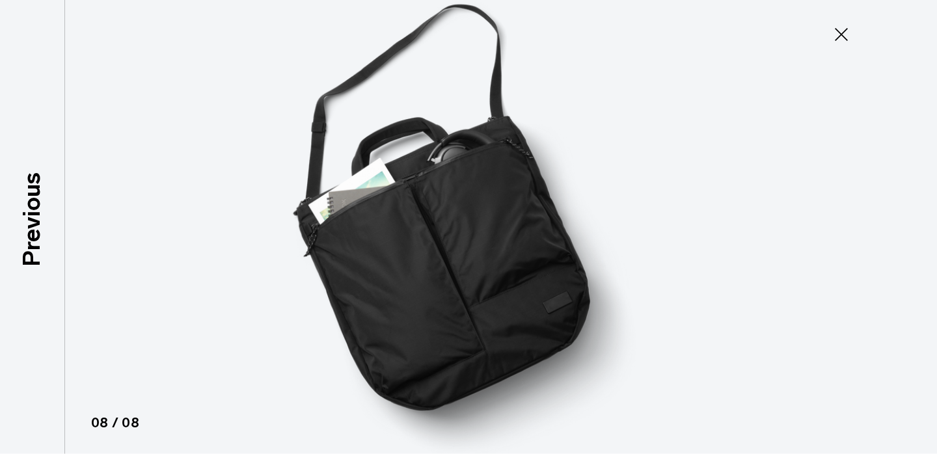
click at [842, 34] on icon at bounding box center [841, 34] width 21 height 21
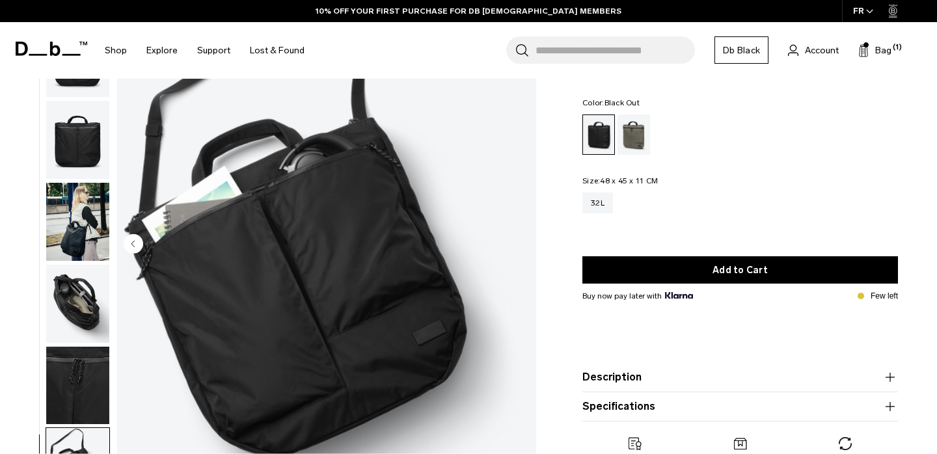
scroll to position [36, 0]
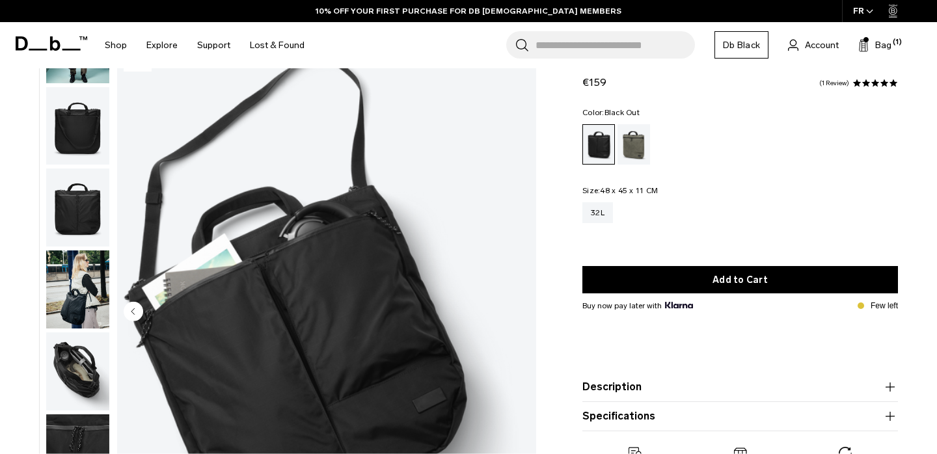
click at [62, 291] on img "button" at bounding box center [77, 289] width 63 height 78
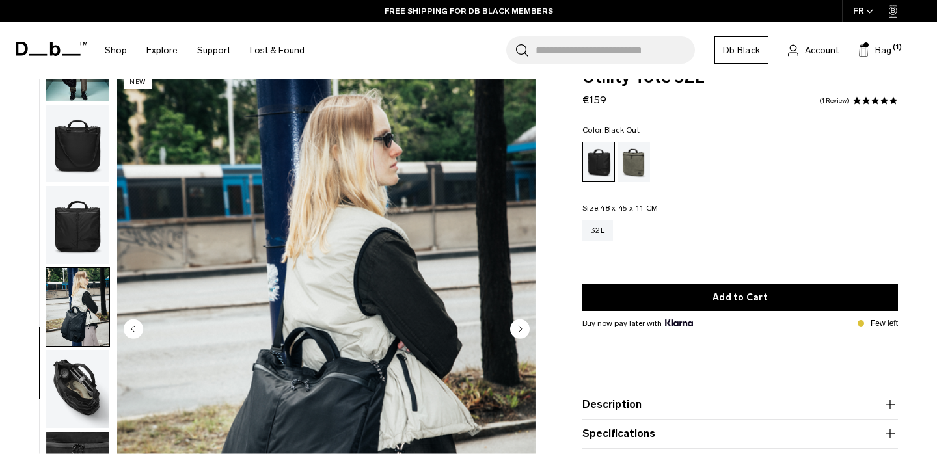
scroll to position [0, 0]
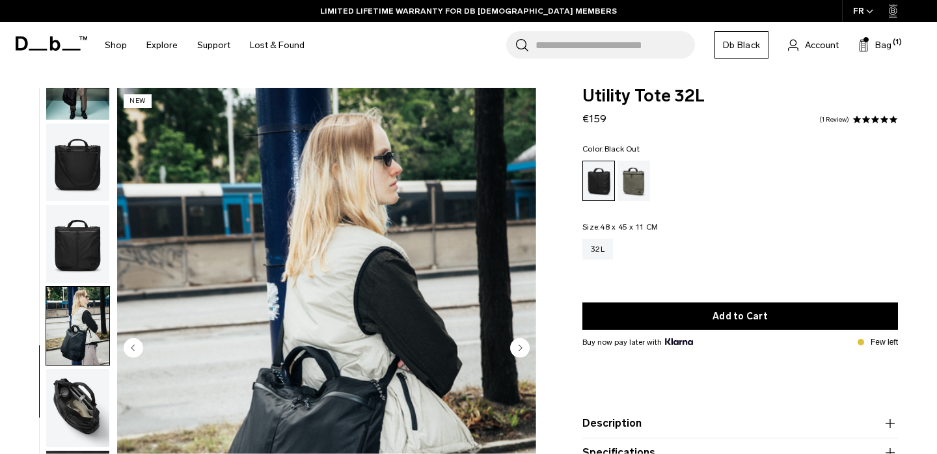
click at [90, 178] on img "button" at bounding box center [77, 163] width 63 height 78
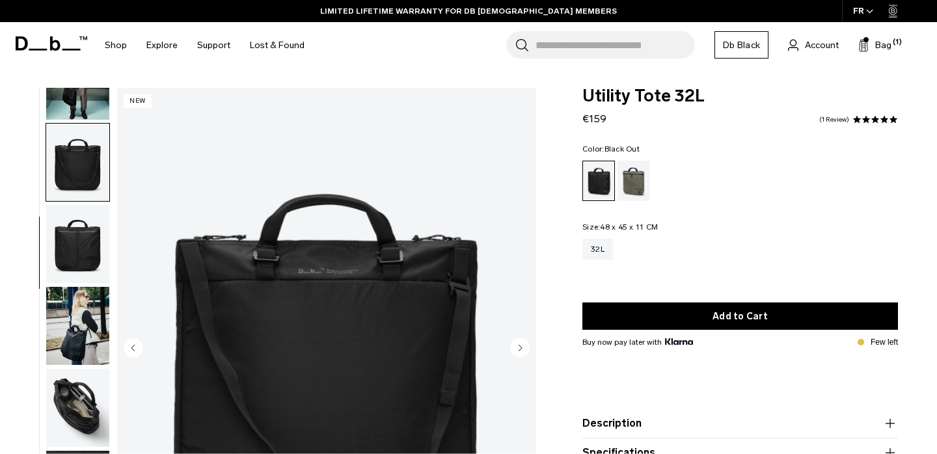
click at [560, 85] on body "Skip to content BUY NOW, PAY LATER WITH [PERSON_NAME] 10% OFF YOUR FIRST PURCHA…" at bounding box center [468, 227] width 937 height 454
